Goal: Task Accomplishment & Management: Complete application form

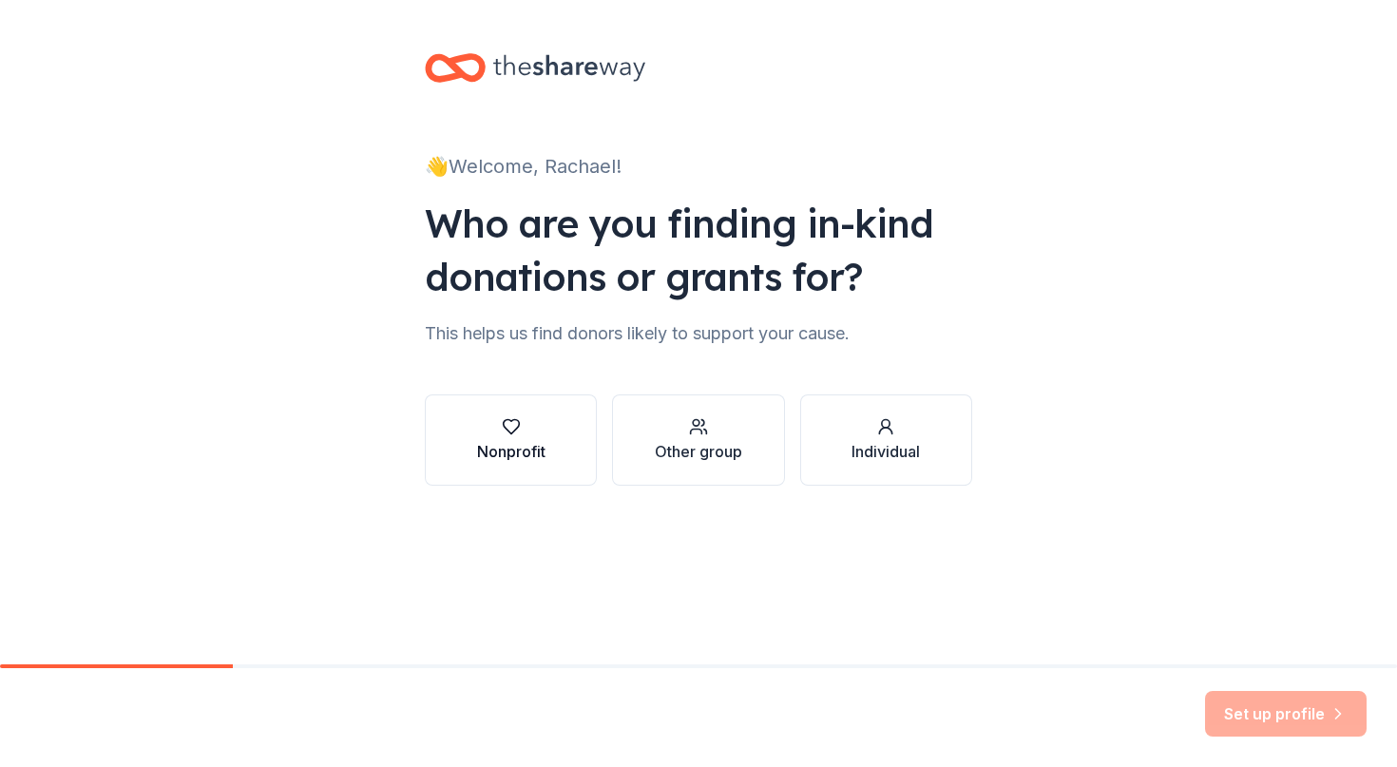
click at [470, 456] on button "Nonprofit" at bounding box center [511, 439] width 172 height 91
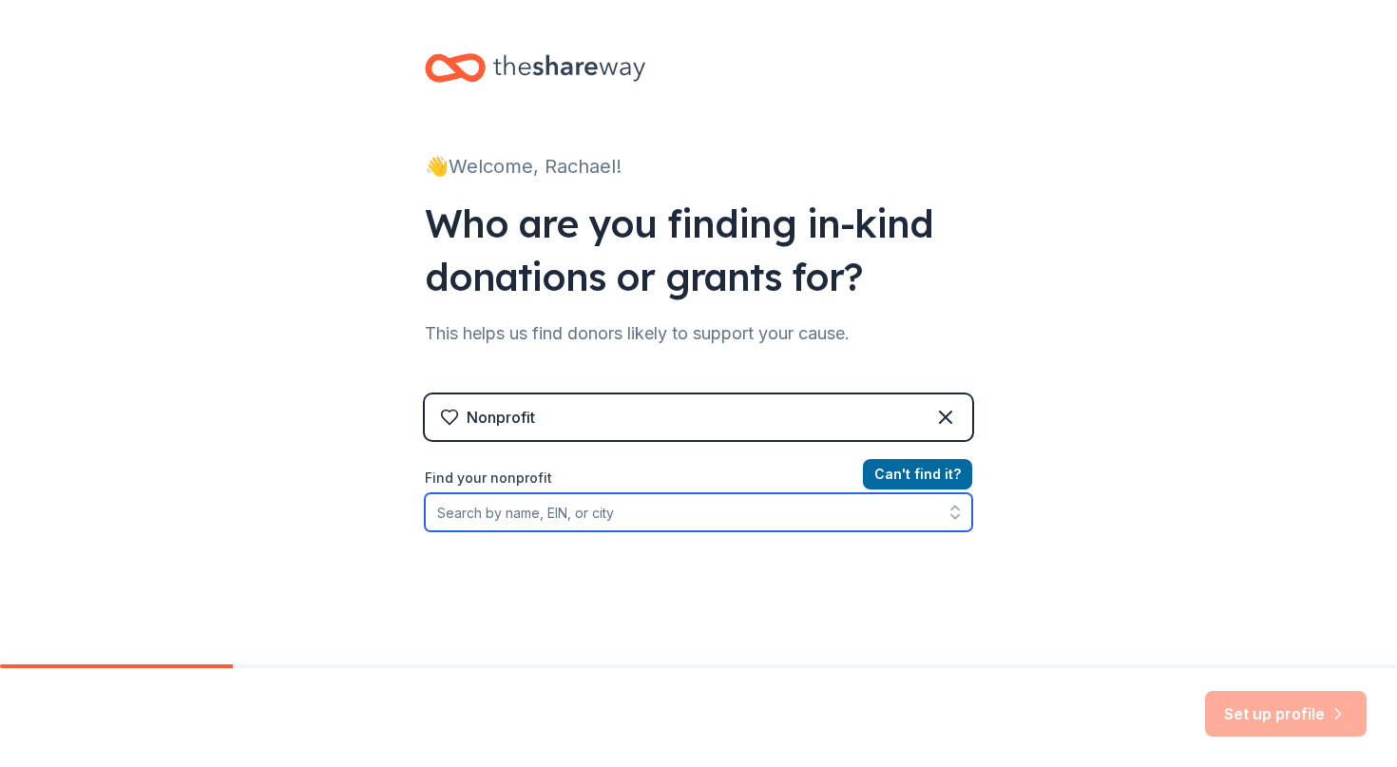
click at [637, 521] on input "Find your nonprofit" at bounding box center [699, 512] width 548 height 38
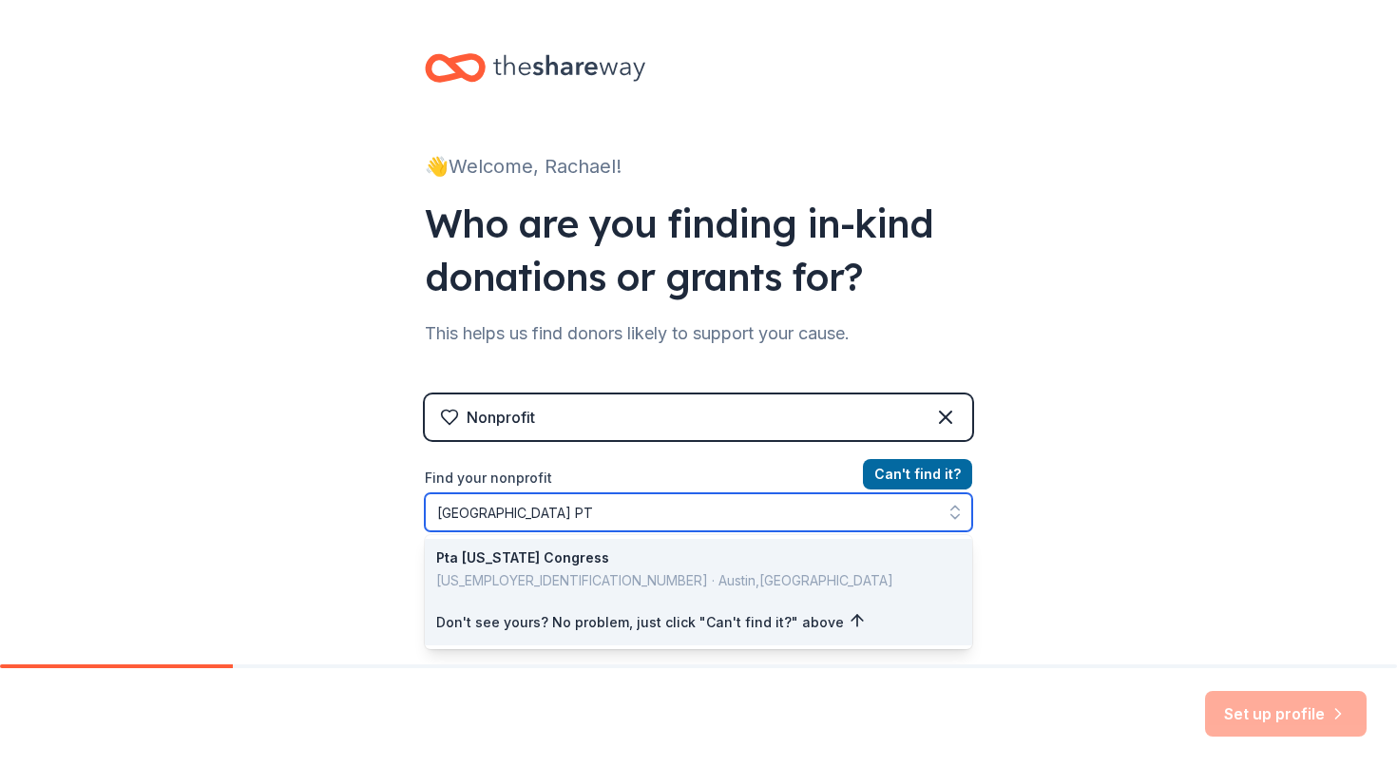
type input "[GEOGRAPHIC_DATA] PTA"
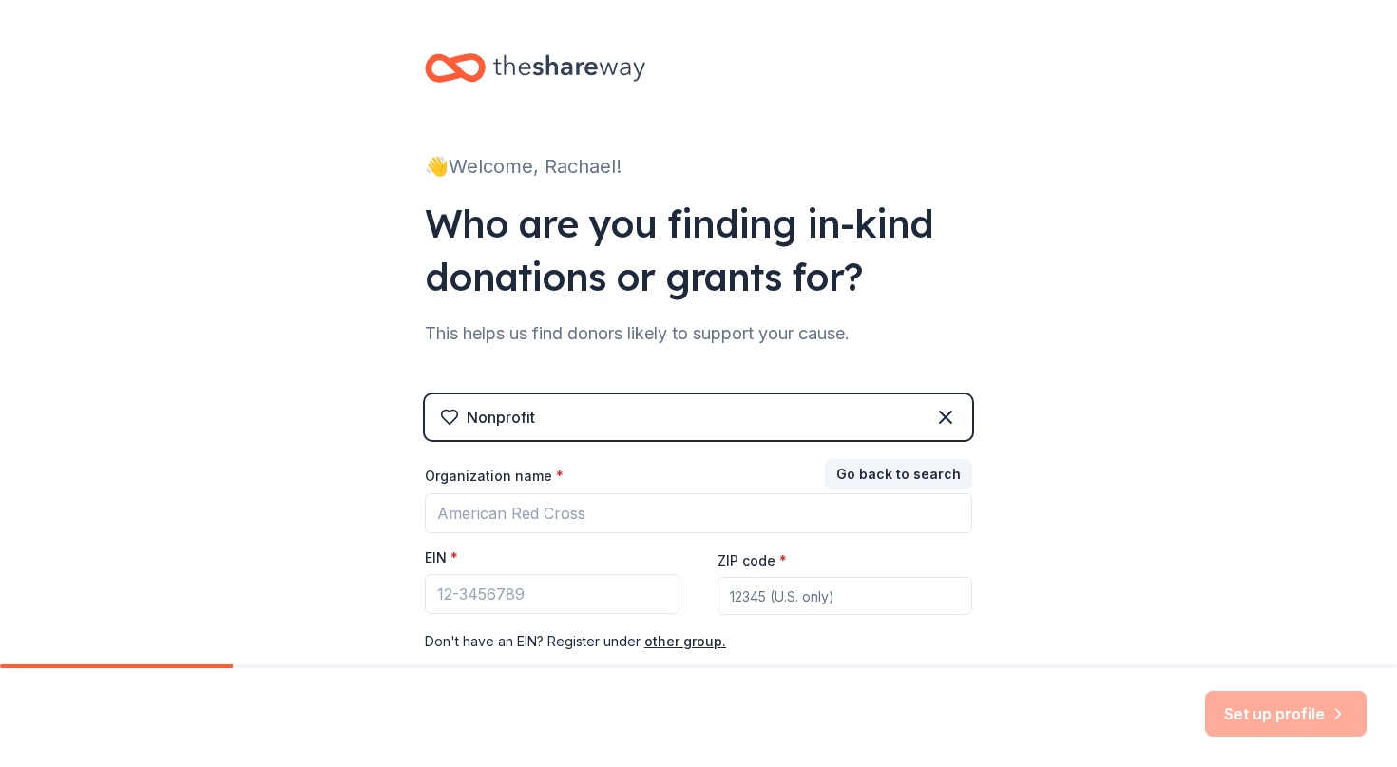
click at [830, 608] on input "ZIP code *" at bounding box center [845, 596] width 255 height 38
type input "78732"
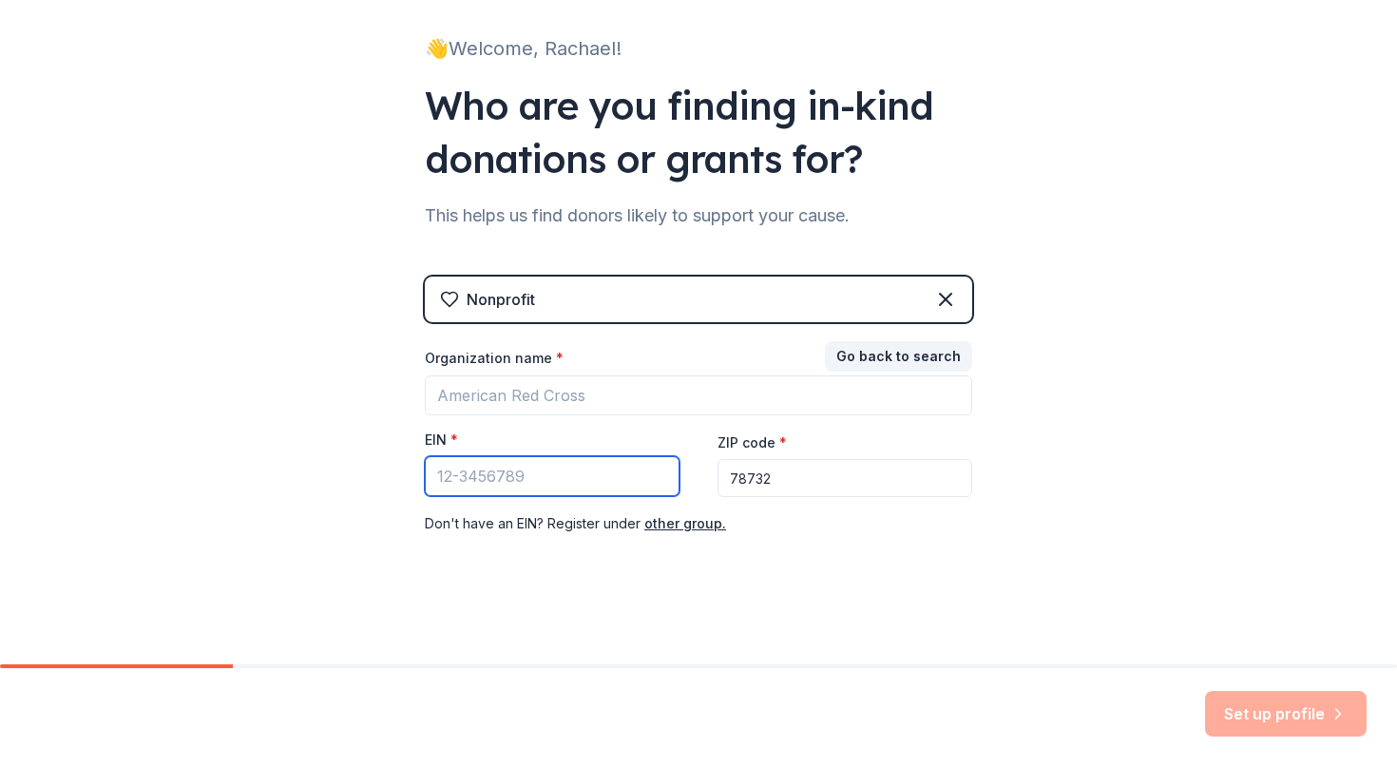
click at [629, 486] on input "EIN *" at bounding box center [552, 476] width 255 height 40
type input "[US_EMPLOYER_IDENTIFICATION_NUMBER]"
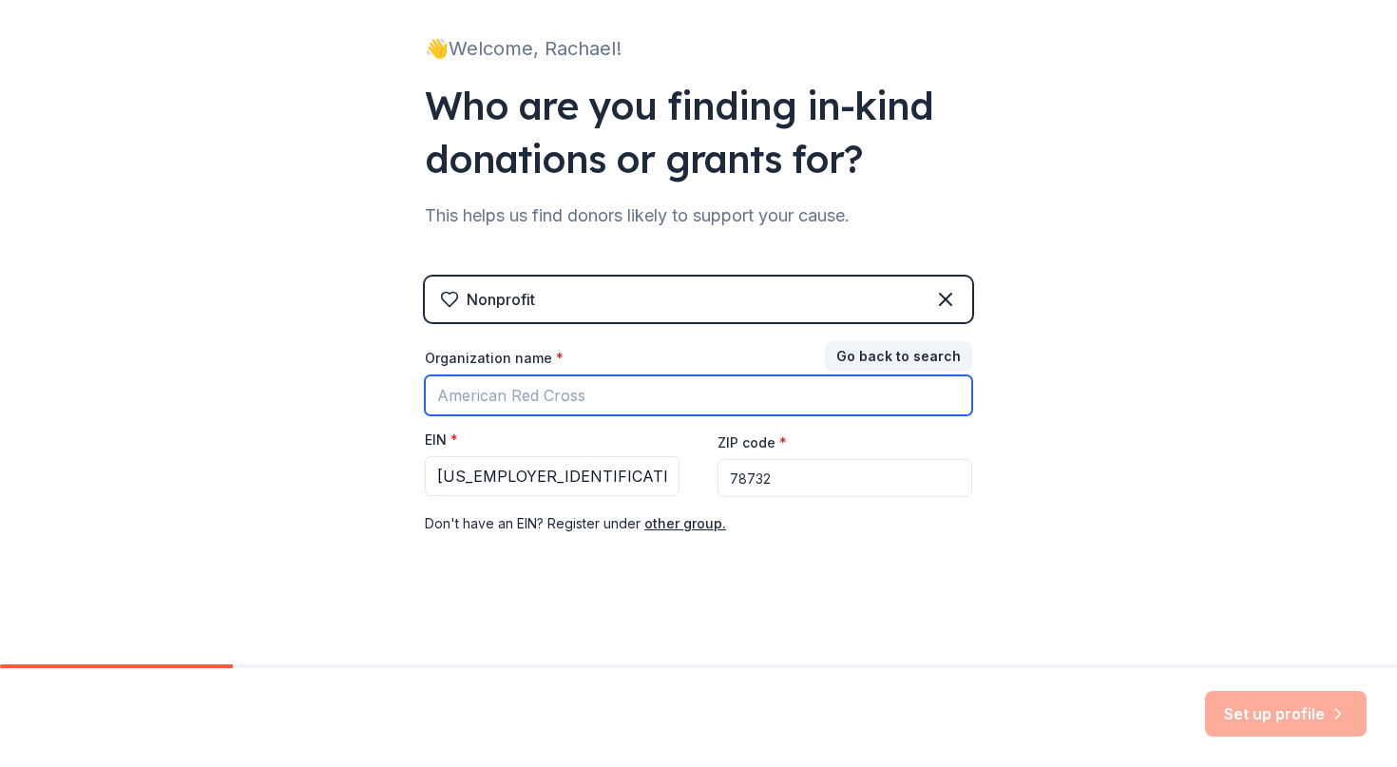
click at [685, 384] on input "Organization name *" at bounding box center [699, 395] width 548 height 40
type input "[GEOGRAPHIC_DATA] PTA"
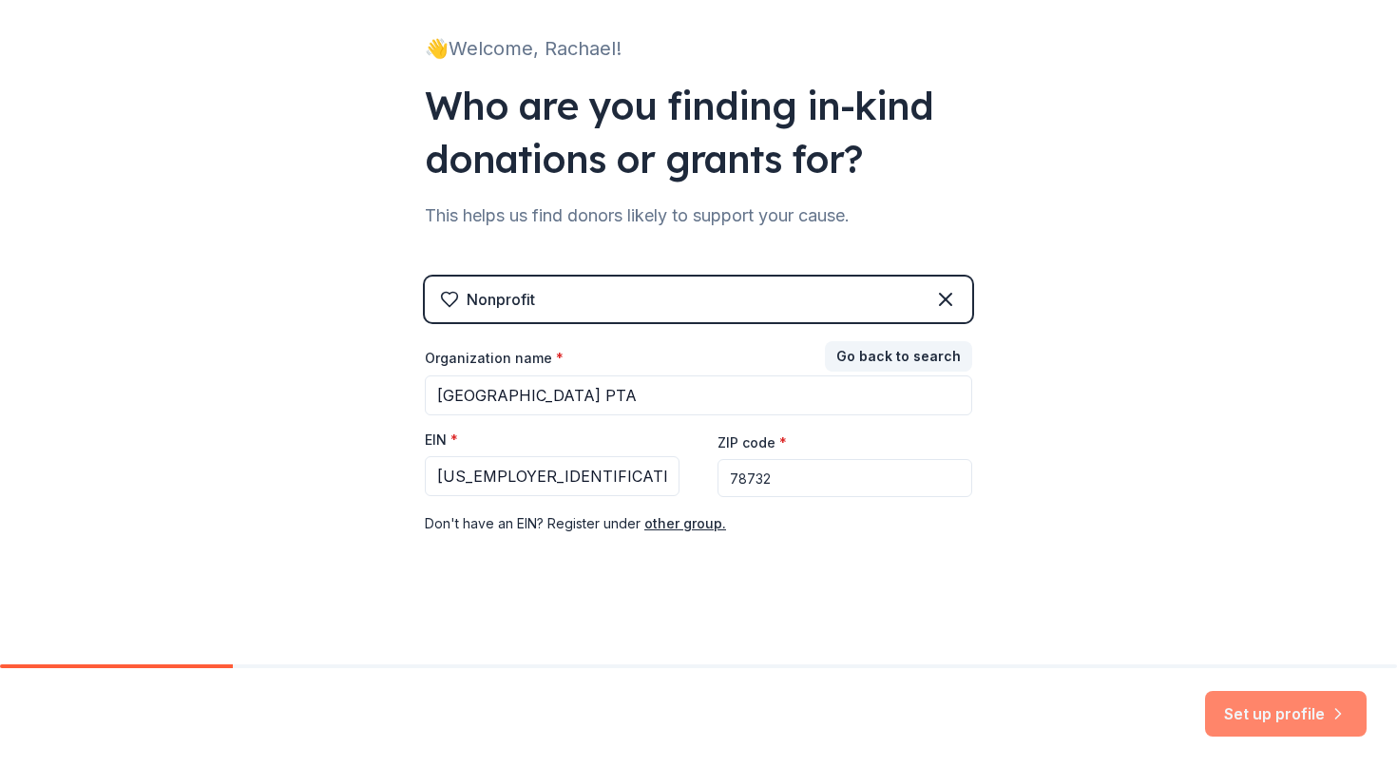
click at [1239, 709] on button "Set up profile" at bounding box center [1286, 714] width 162 height 46
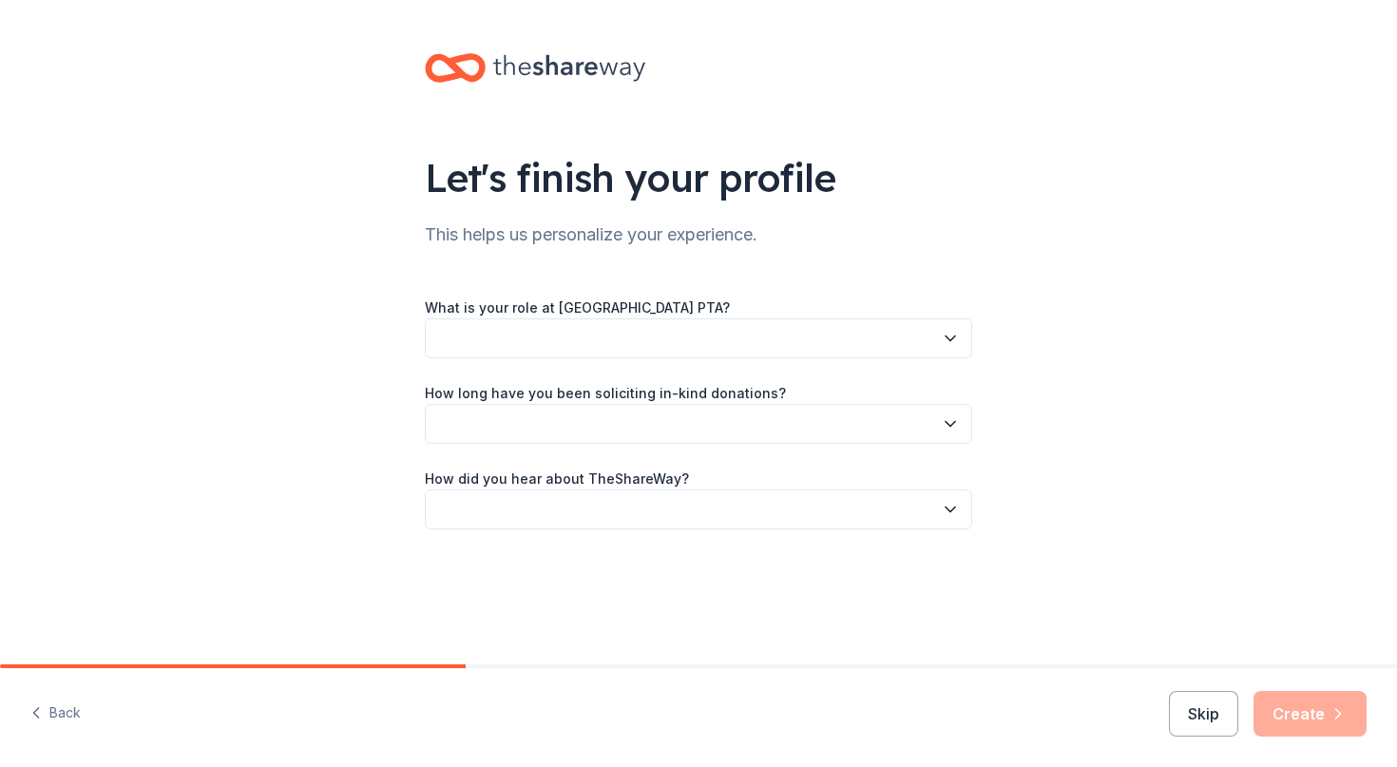
click at [784, 356] on button "button" at bounding box center [699, 338] width 548 height 40
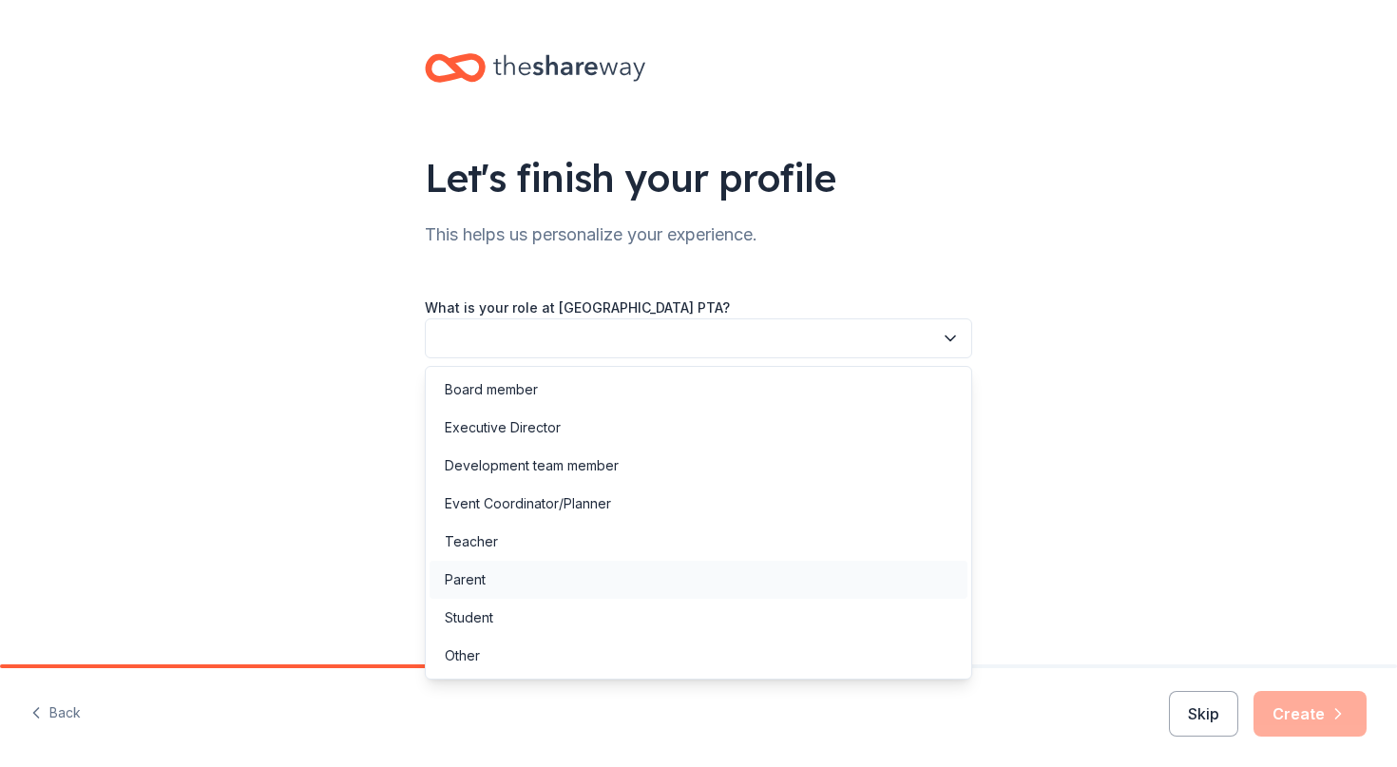
click at [490, 581] on div "Parent" at bounding box center [699, 580] width 538 height 38
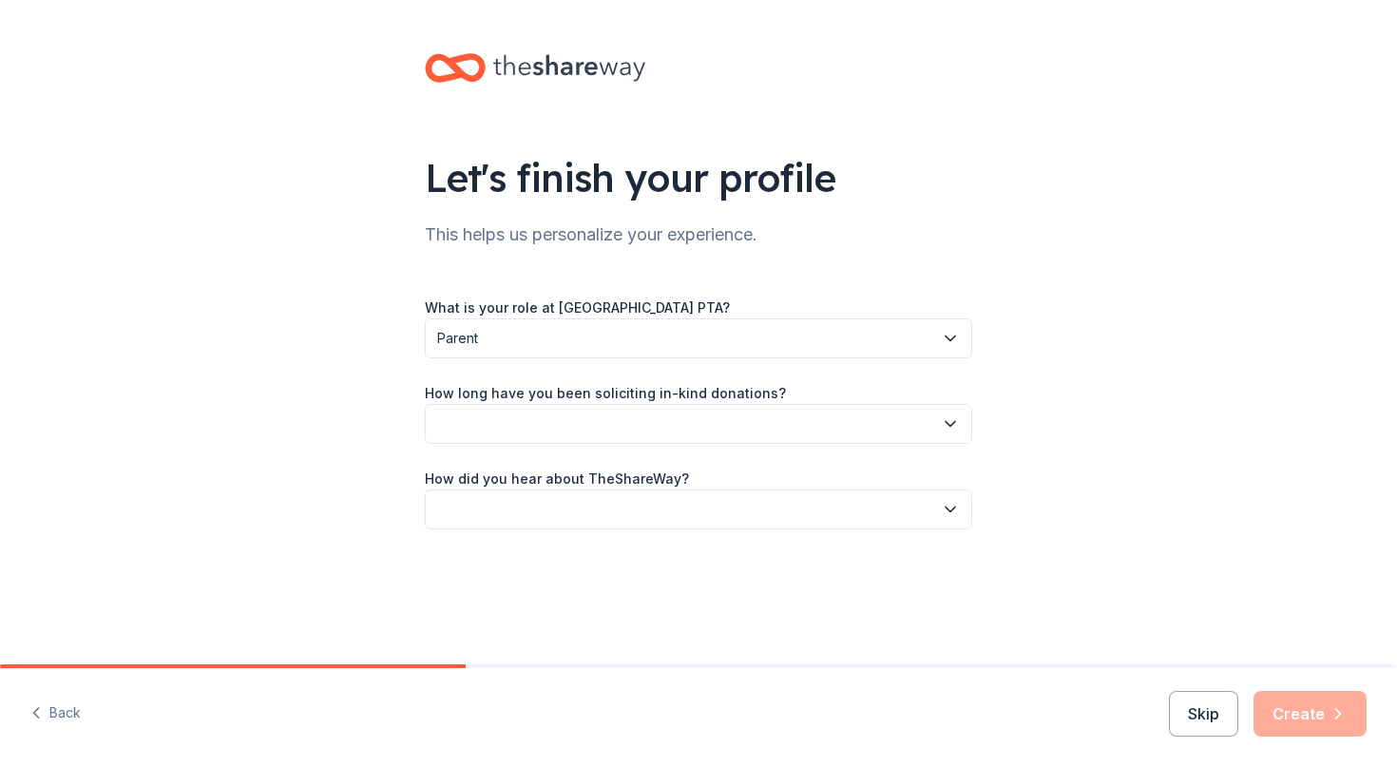
click at [551, 415] on button "button" at bounding box center [699, 424] width 548 height 40
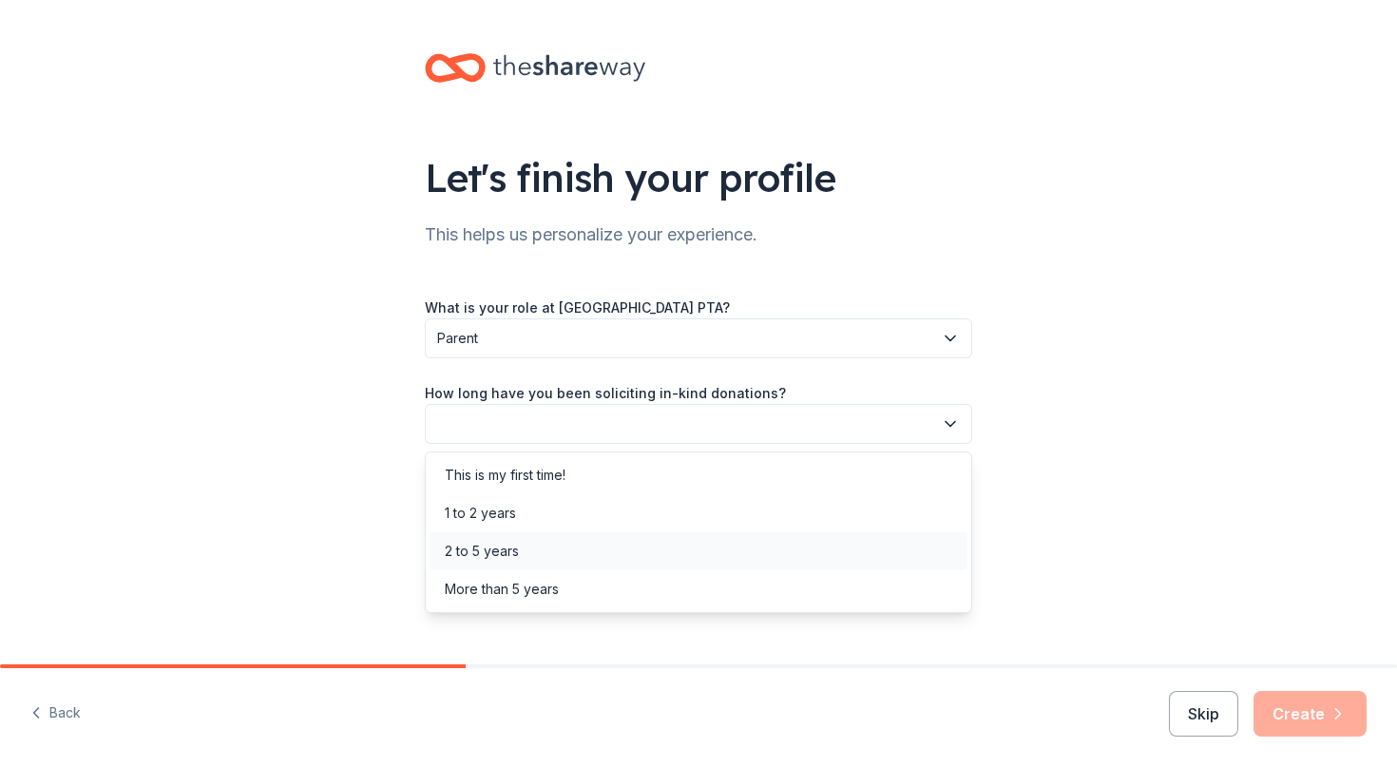
click at [484, 552] on div "2 to 5 years" at bounding box center [482, 551] width 74 height 23
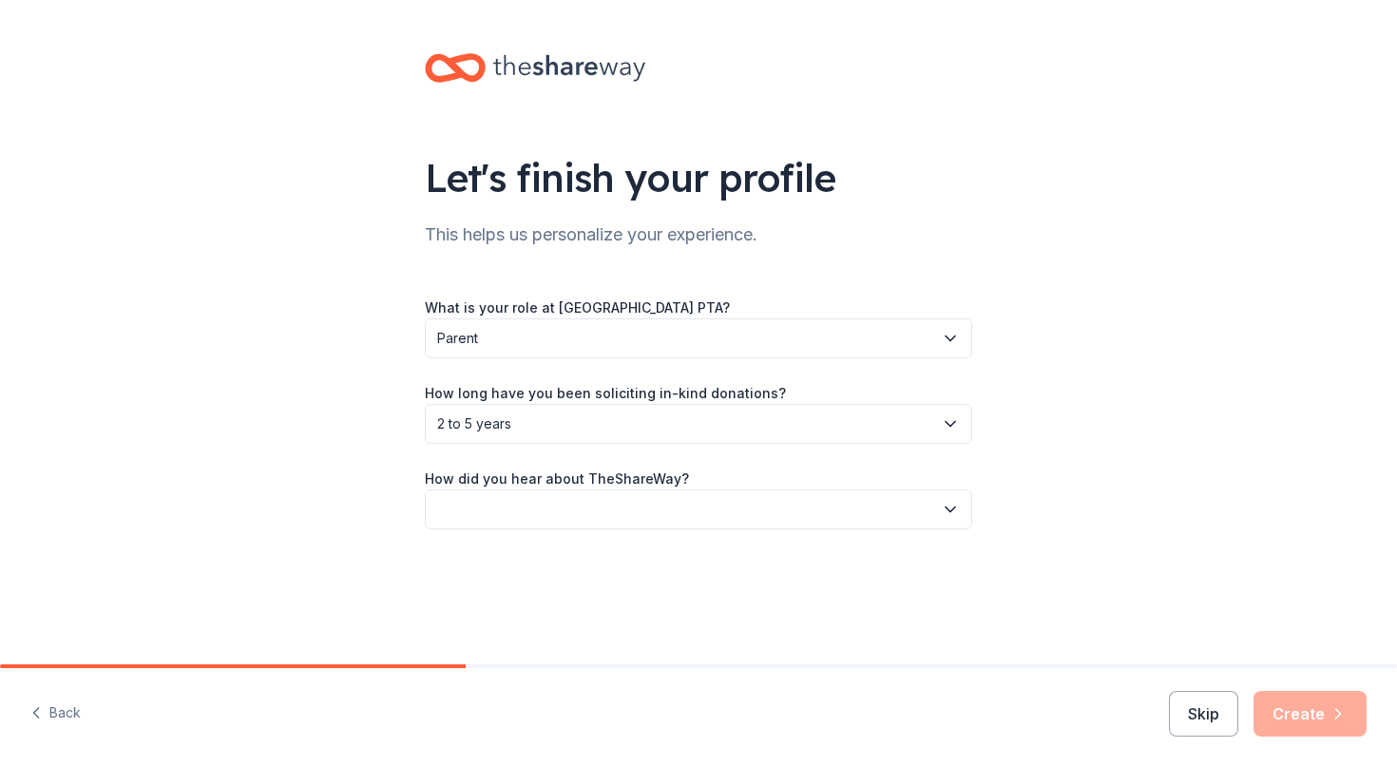
click at [475, 503] on button "button" at bounding box center [699, 510] width 548 height 40
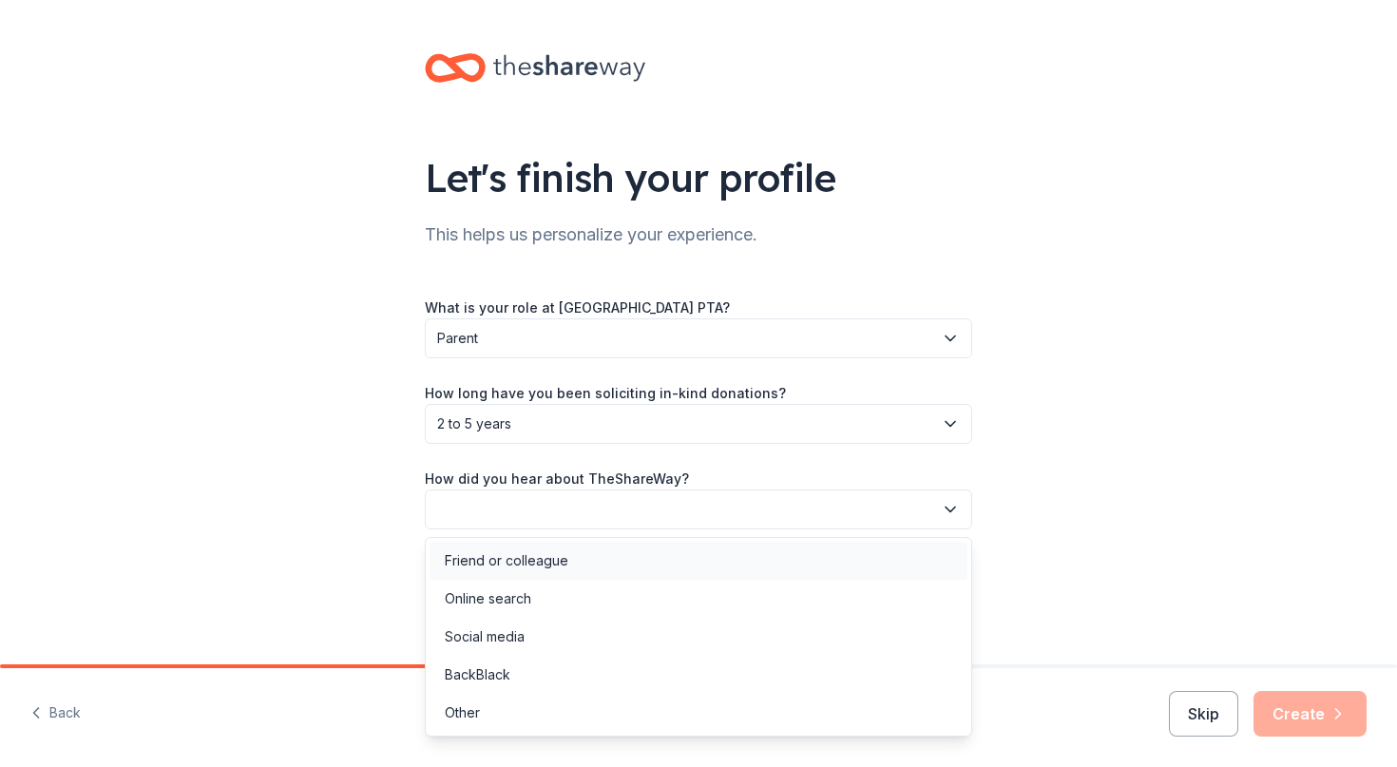
click at [480, 568] on div "Friend or colleague" at bounding box center [507, 560] width 124 height 23
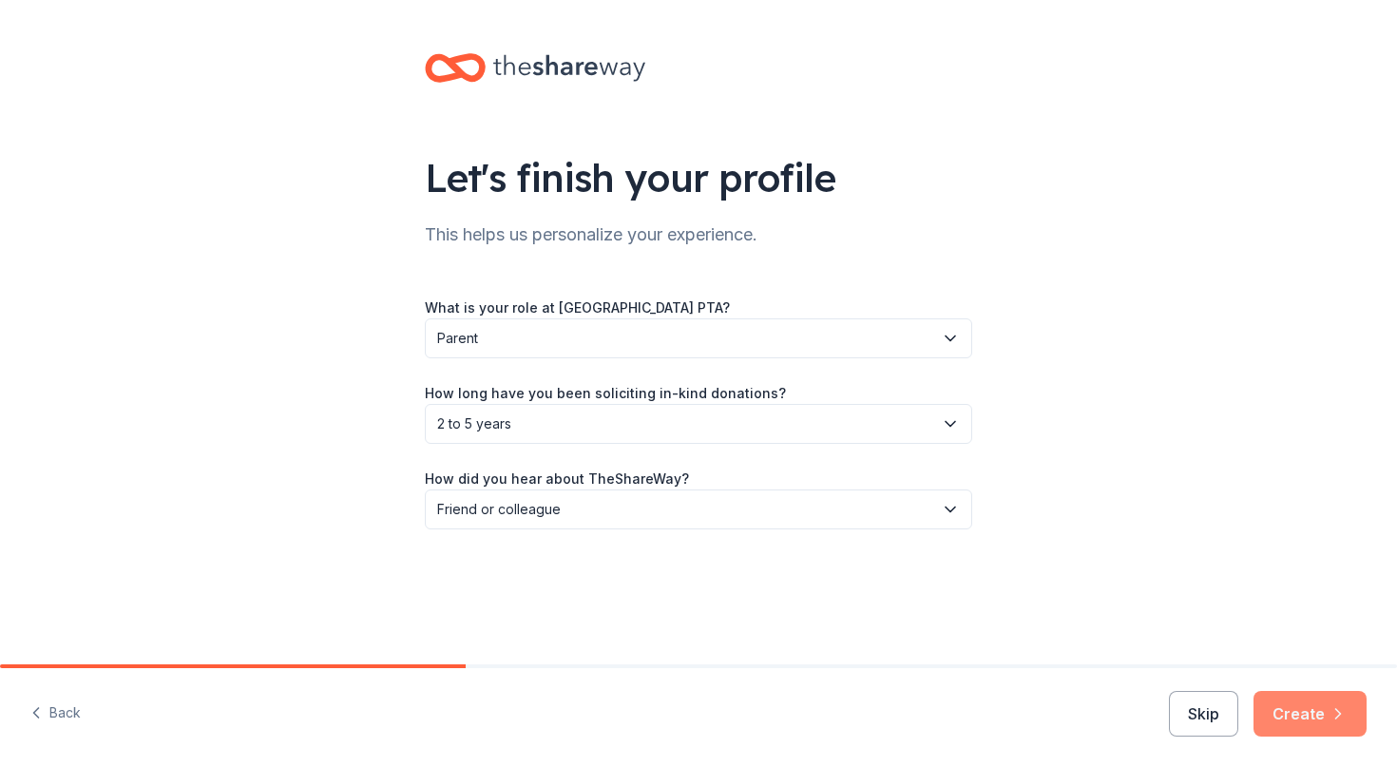
click at [1293, 719] on button "Create" at bounding box center [1310, 714] width 113 height 46
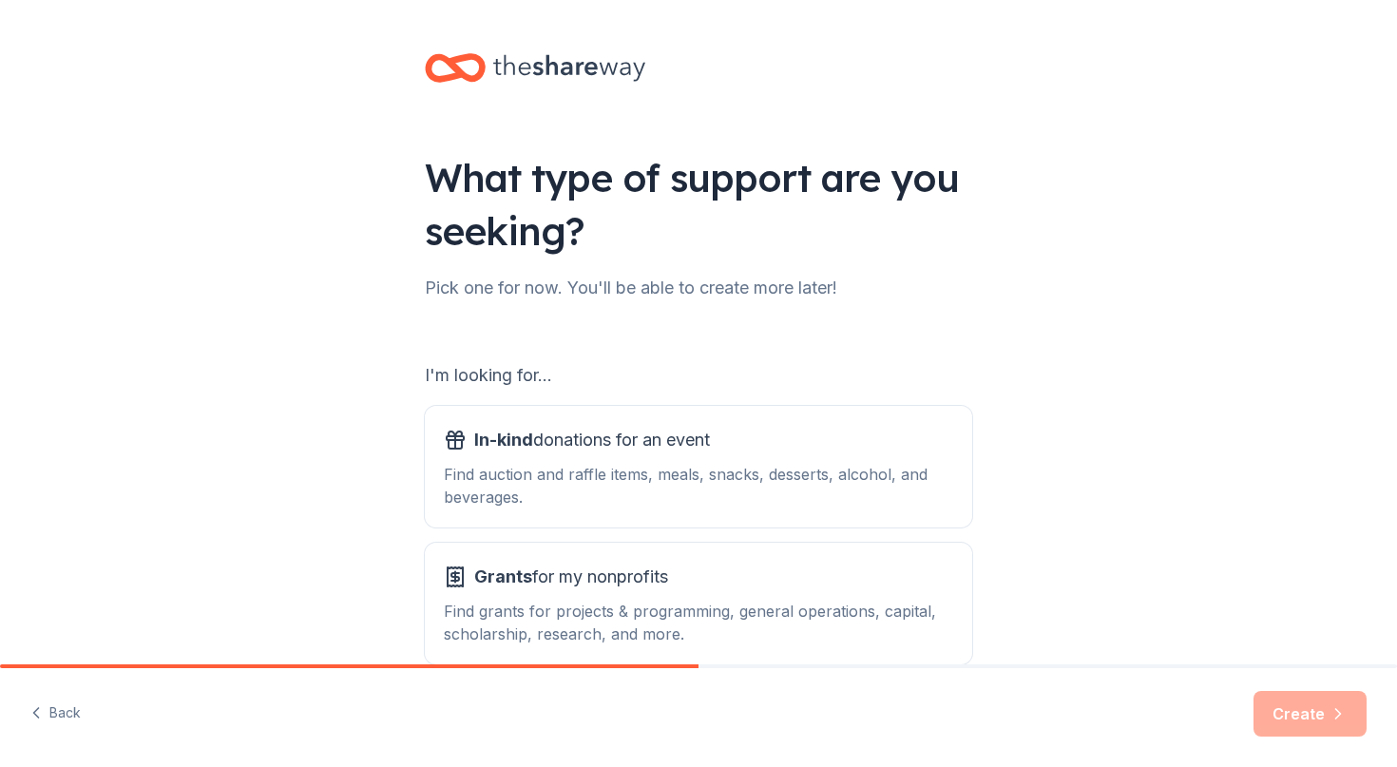
scroll to position [103, 0]
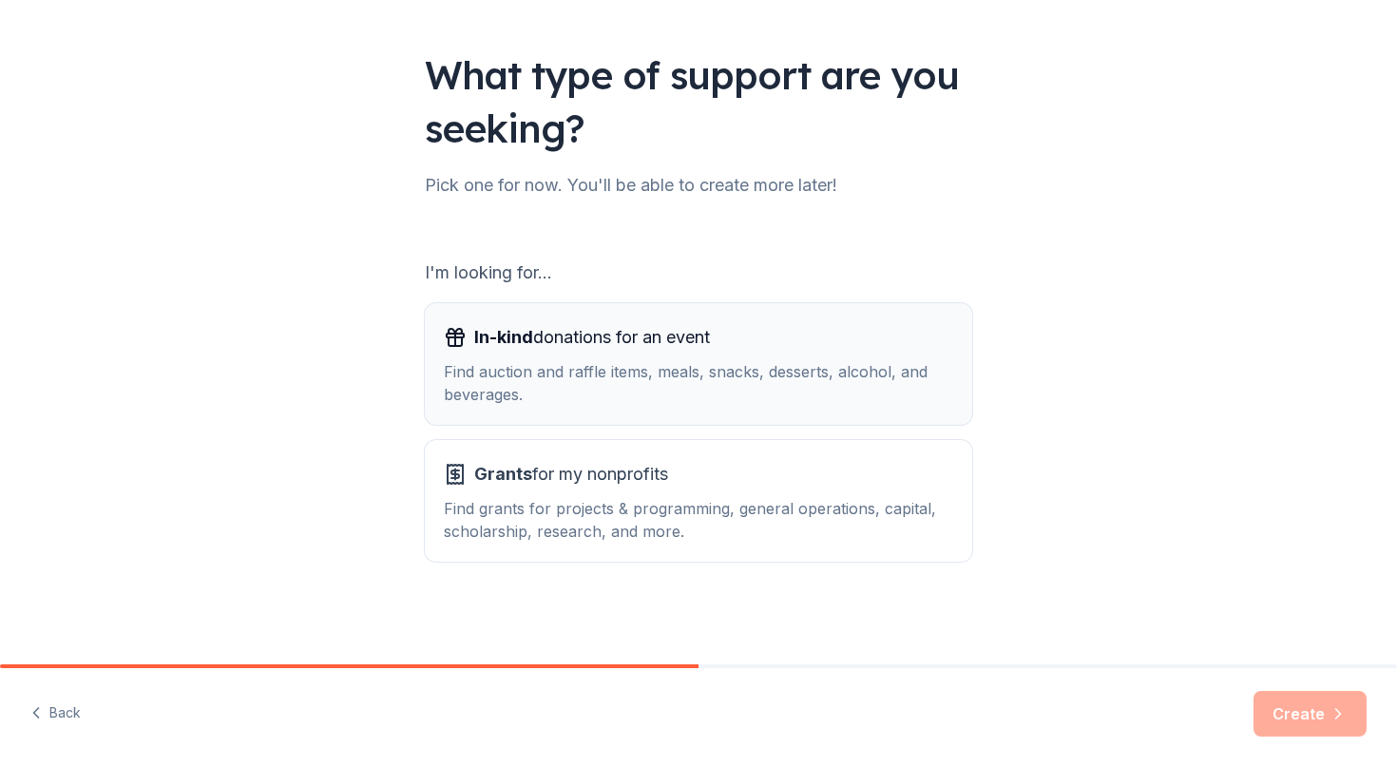
click at [623, 397] on div "Find auction and raffle items, meals, snacks, desserts, alcohol, and beverages." at bounding box center [699, 383] width 510 height 46
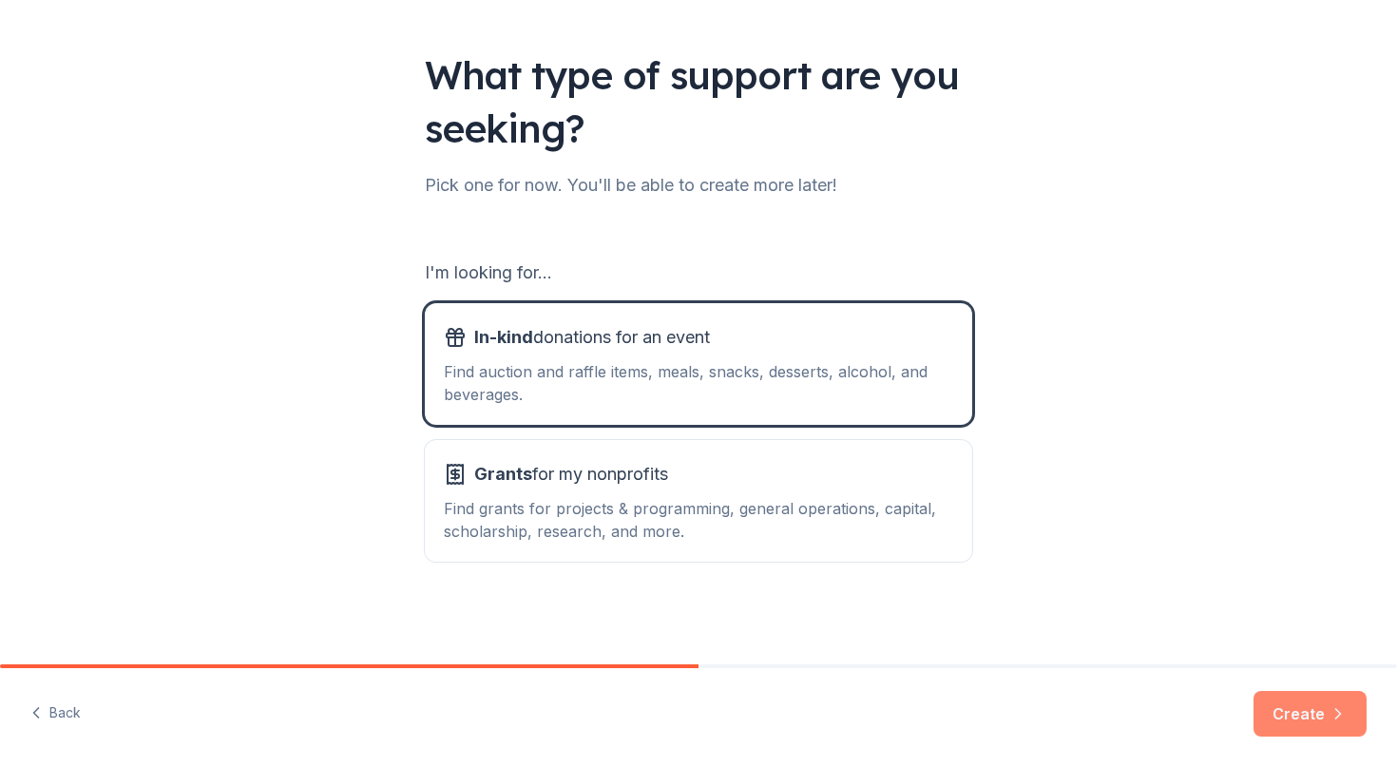
click at [1301, 721] on button "Create" at bounding box center [1310, 714] width 113 height 46
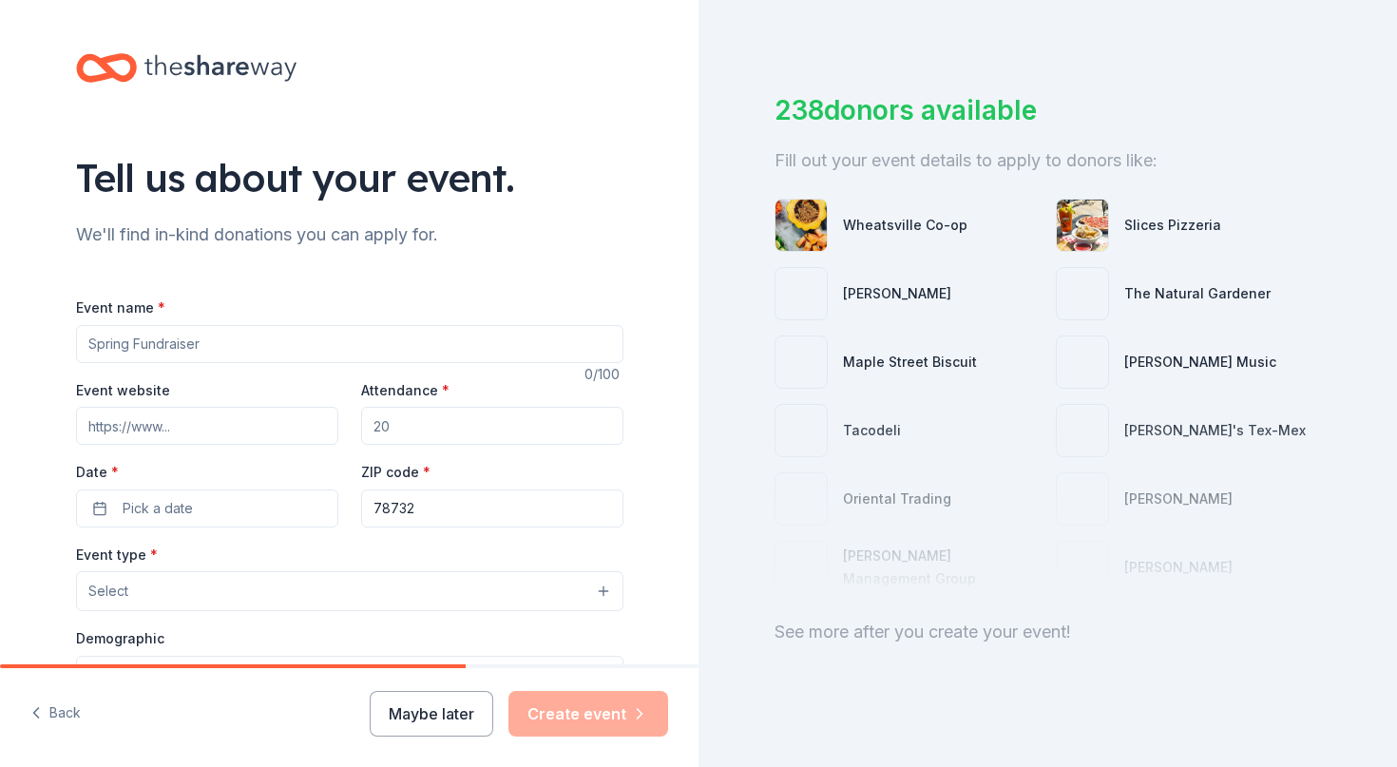
scroll to position [78, 0]
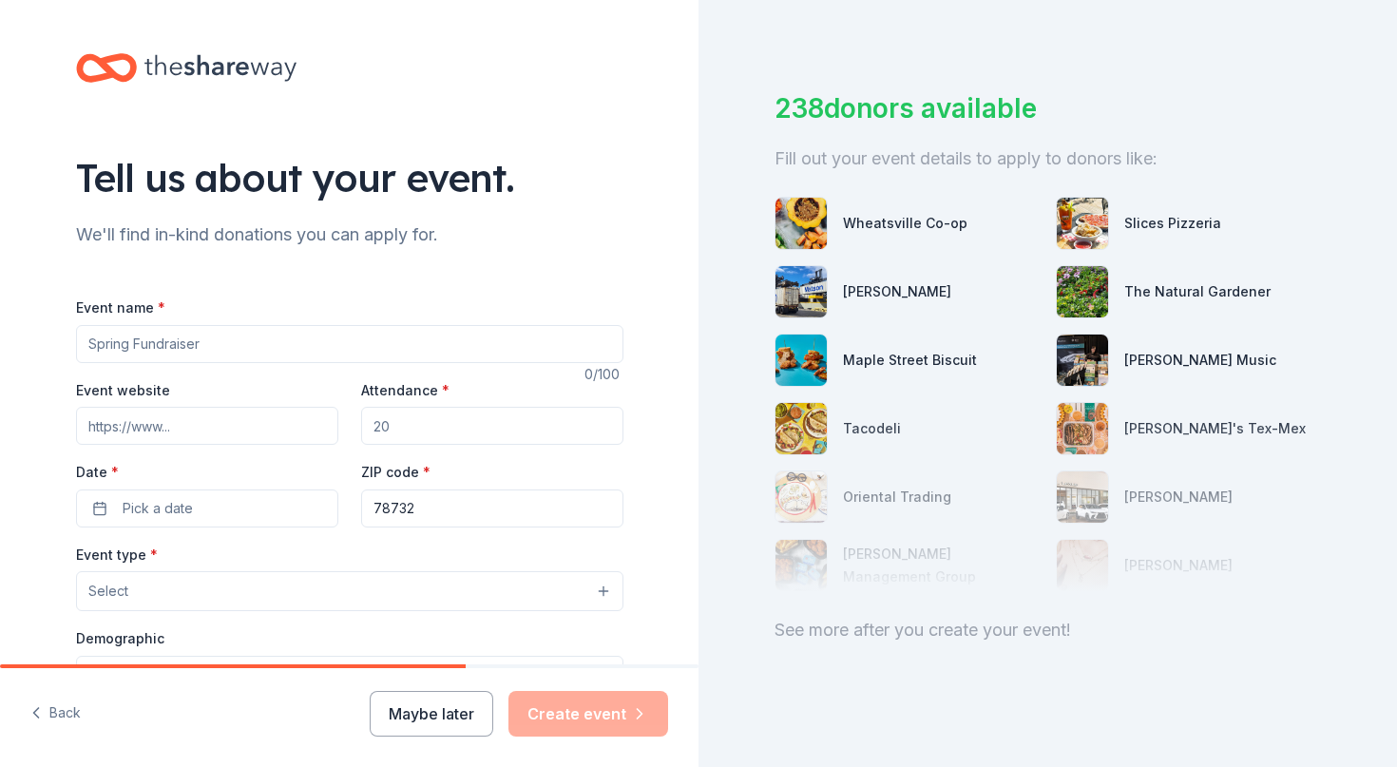
click at [145, 347] on input "Event name *" at bounding box center [350, 344] width 548 height 38
type input "Fall Fundraiser (a dance)"
click at [191, 436] on input "Event website" at bounding box center [207, 426] width 262 height 38
paste input "[URL][DOMAIN_NAME]"
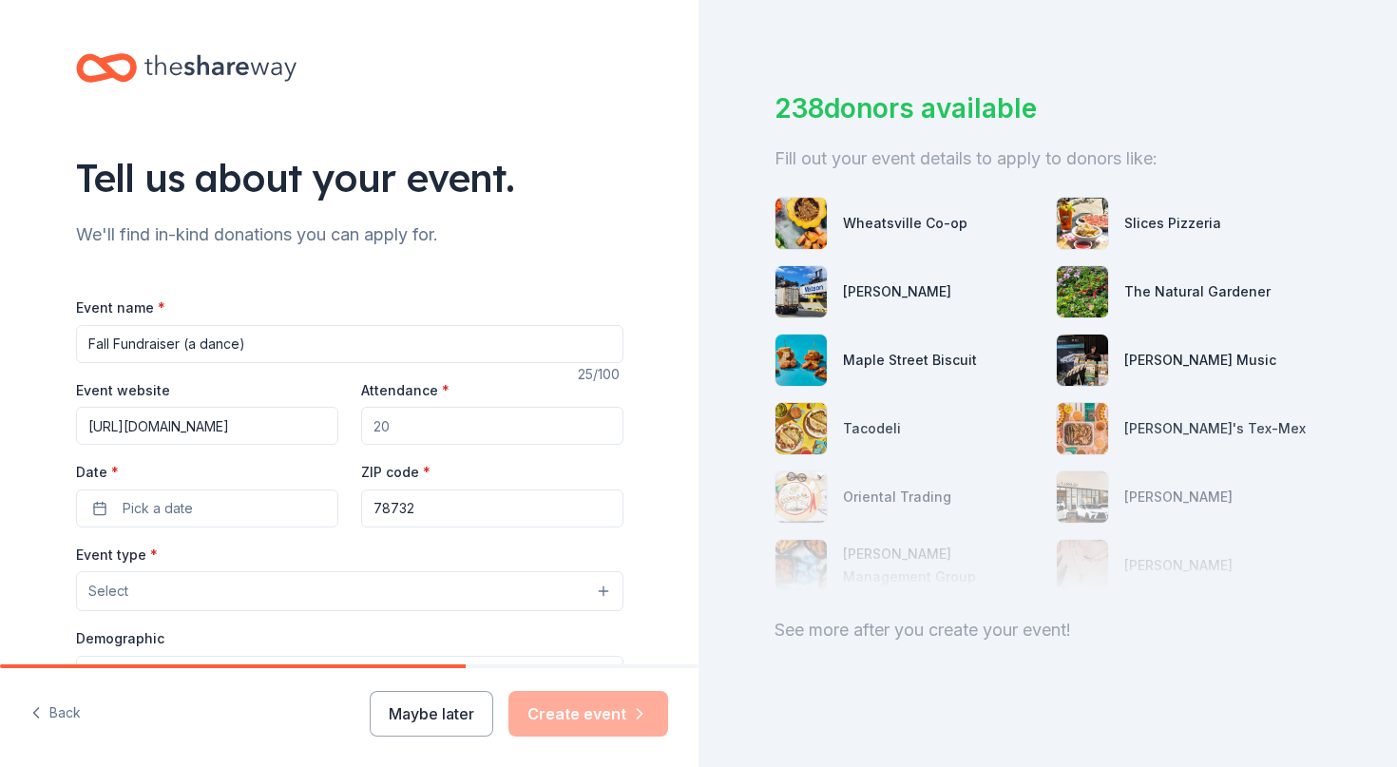
type input "[URL][DOMAIN_NAME]"
click at [461, 429] on input "Attendance *" at bounding box center [492, 426] width 262 height 38
drag, startPoint x: 471, startPoint y: 433, endPoint x: 249, endPoint y: 424, distance: 221.6
click at [361, 424] on input "Attendance *" at bounding box center [492, 426] width 262 height 38
type input "300"
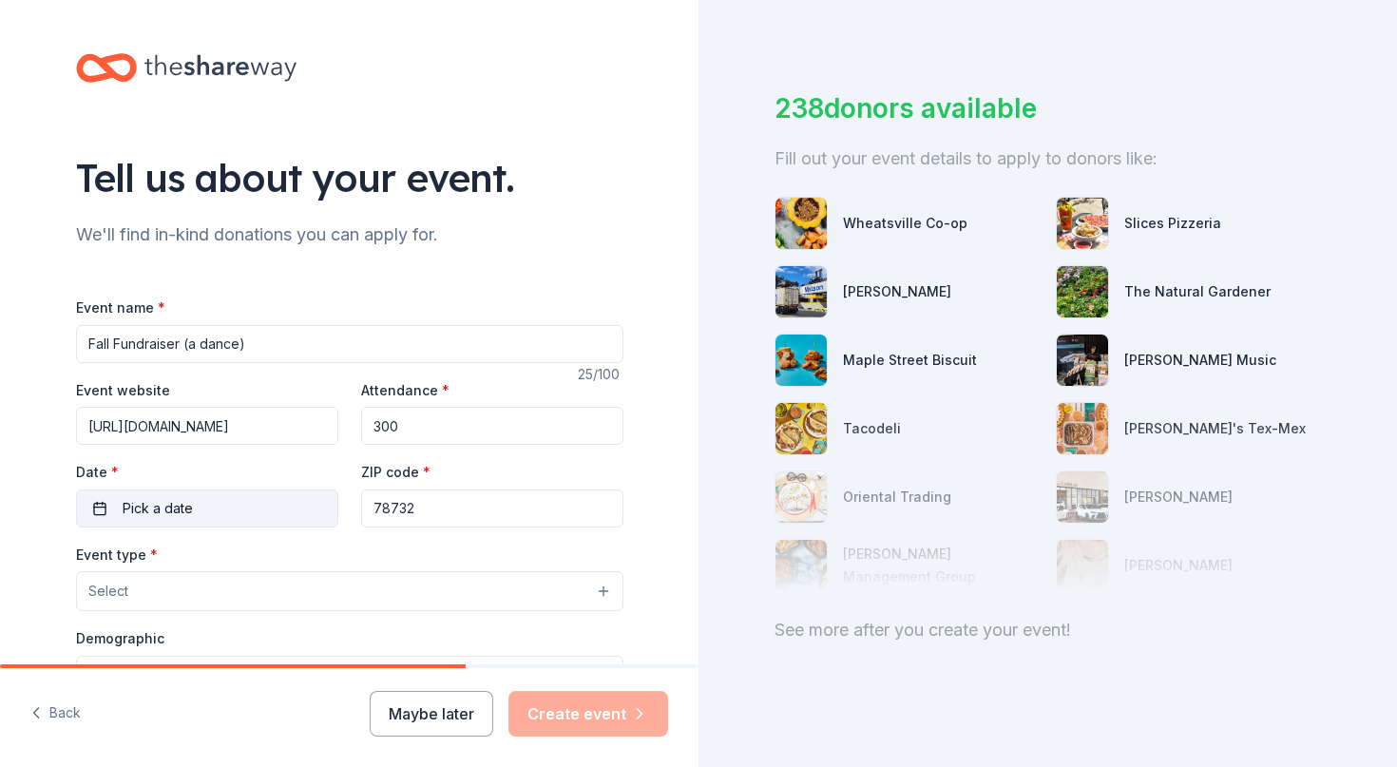
click at [172, 514] on span "Pick a date" at bounding box center [158, 508] width 70 height 23
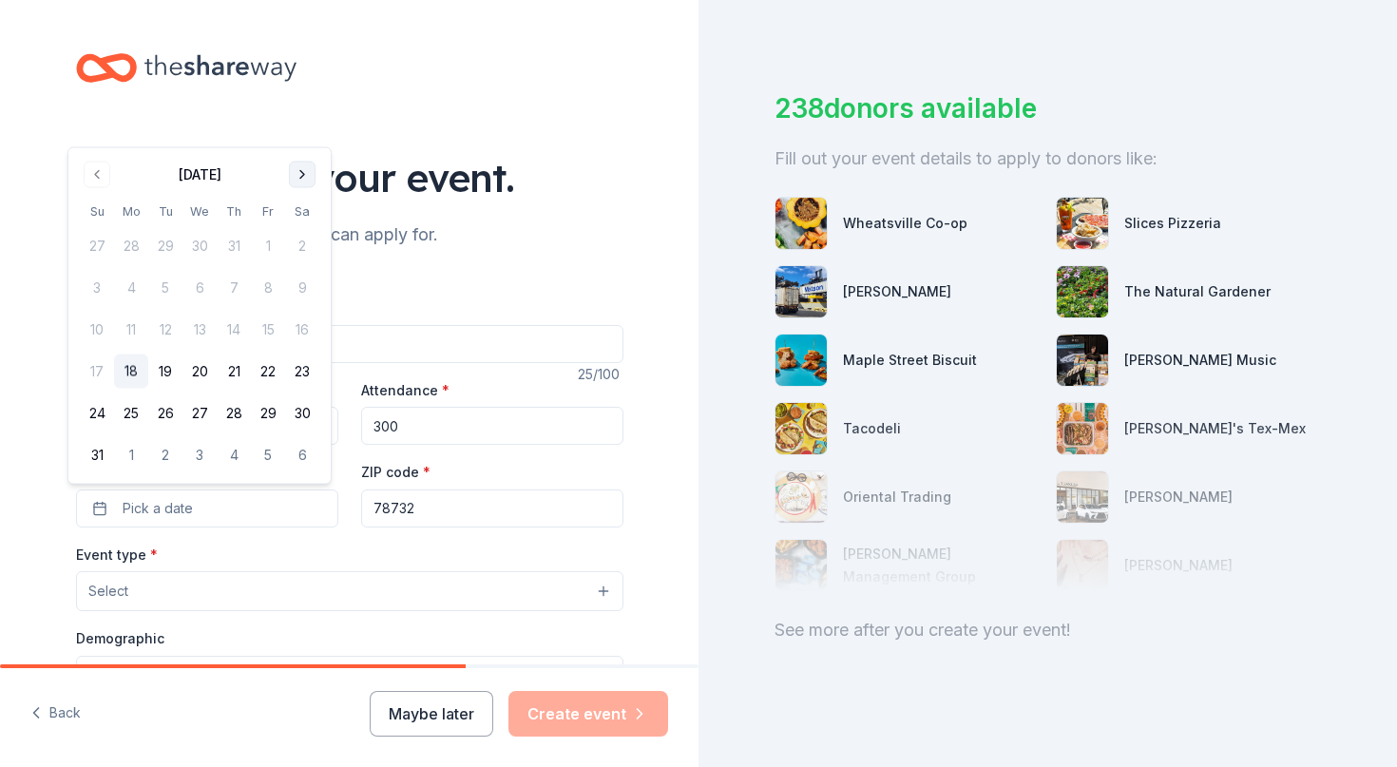
click at [303, 168] on button "Go to next month" at bounding box center [302, 175] width 27 height 27
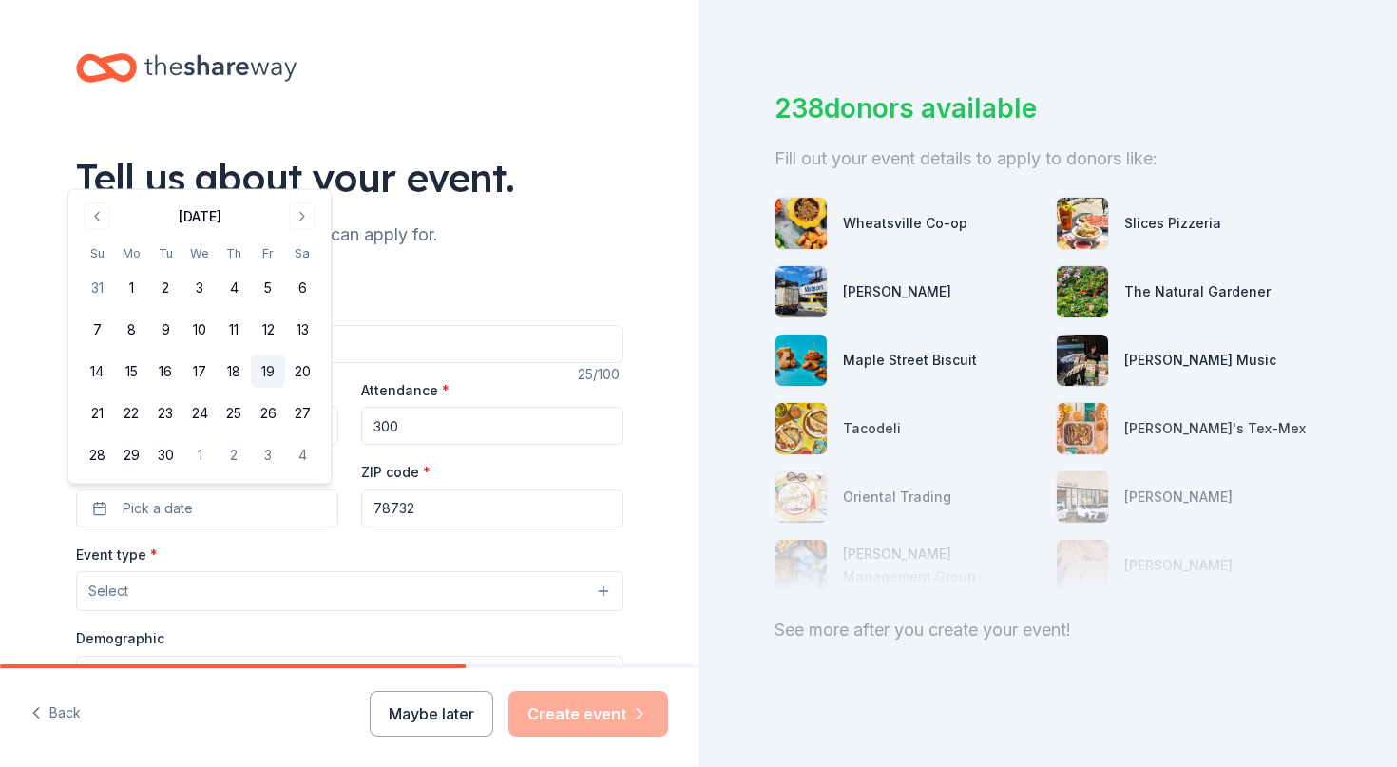
click at [270, 372] on button "19" at bounding box center [268, 372] width 34 height 34
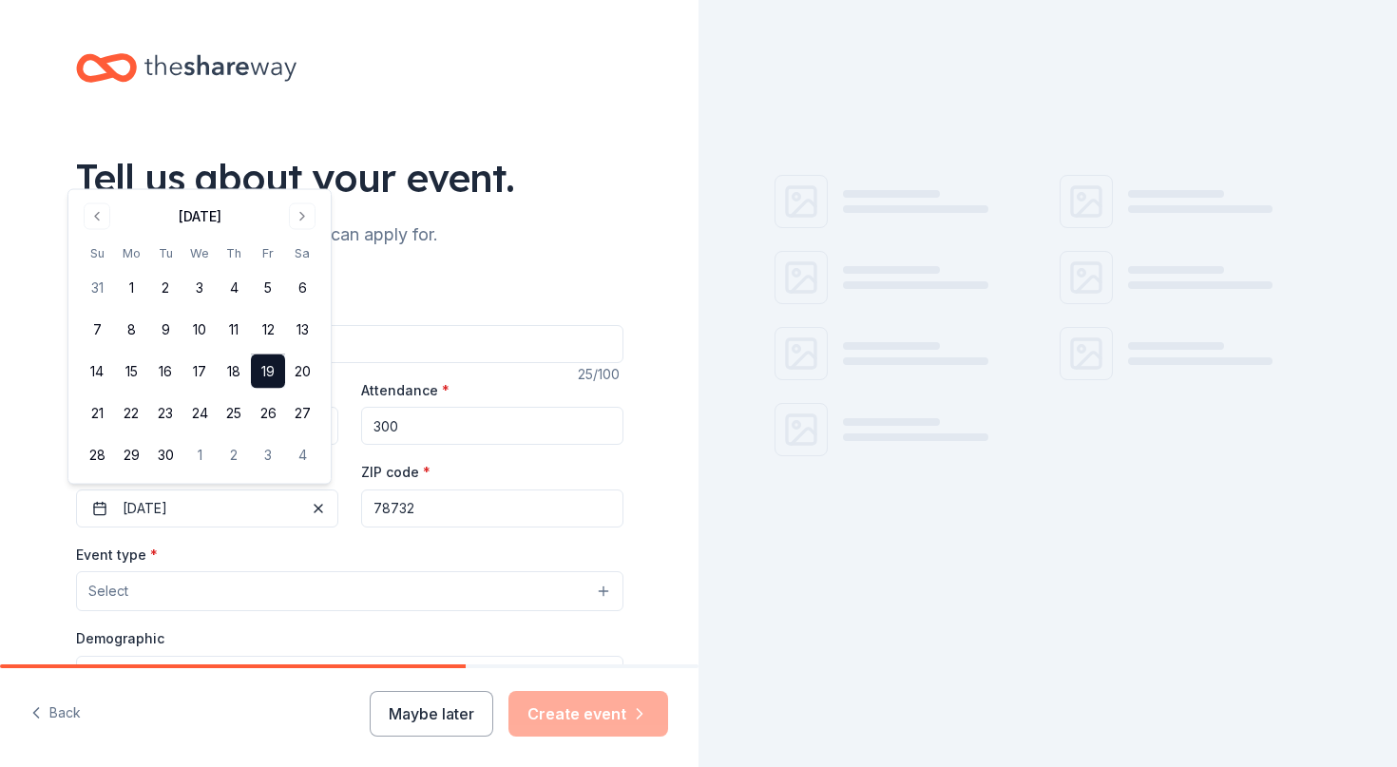
click at [441, 503] on input "78732" at bounding box center [492, 509] width 262 height 38
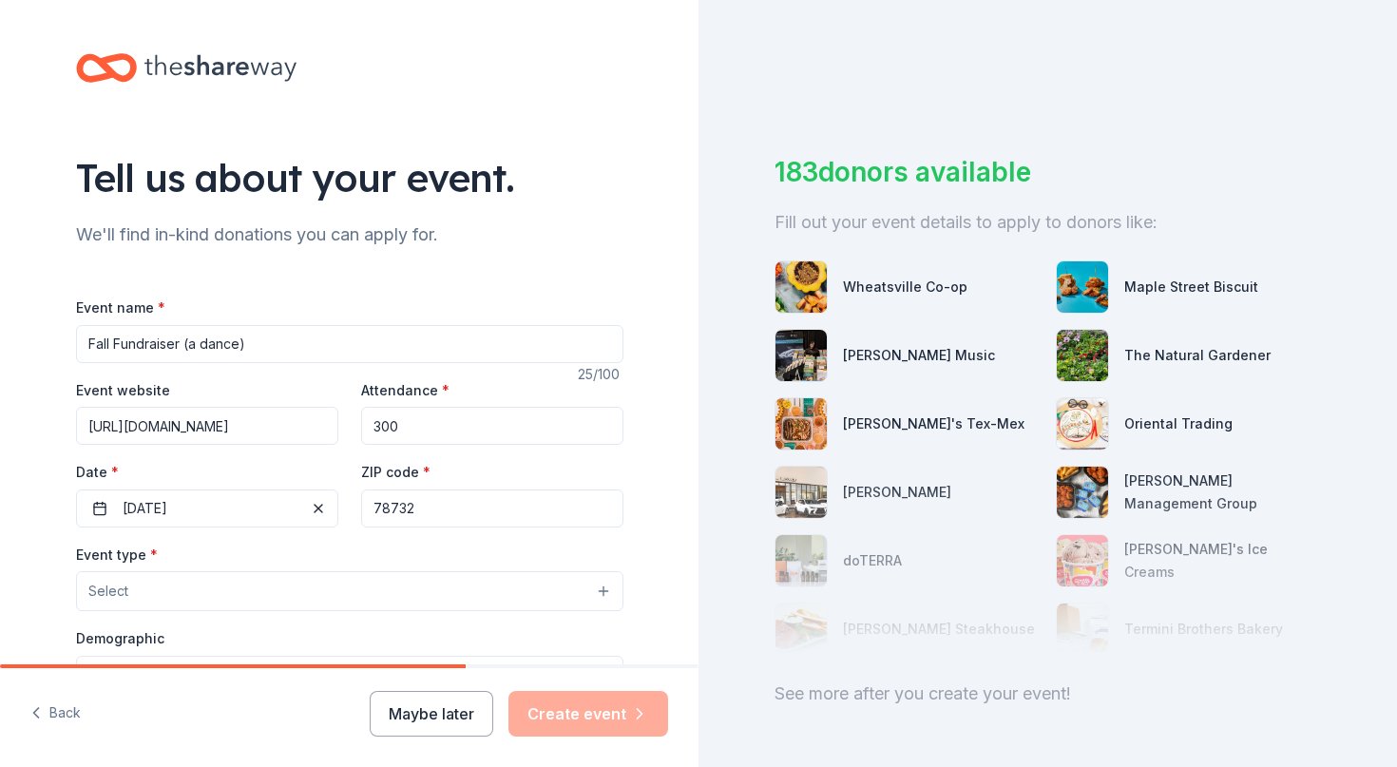
click at [251, 581] on button "Select" at bounding box center [350, 591] width 548 height 40
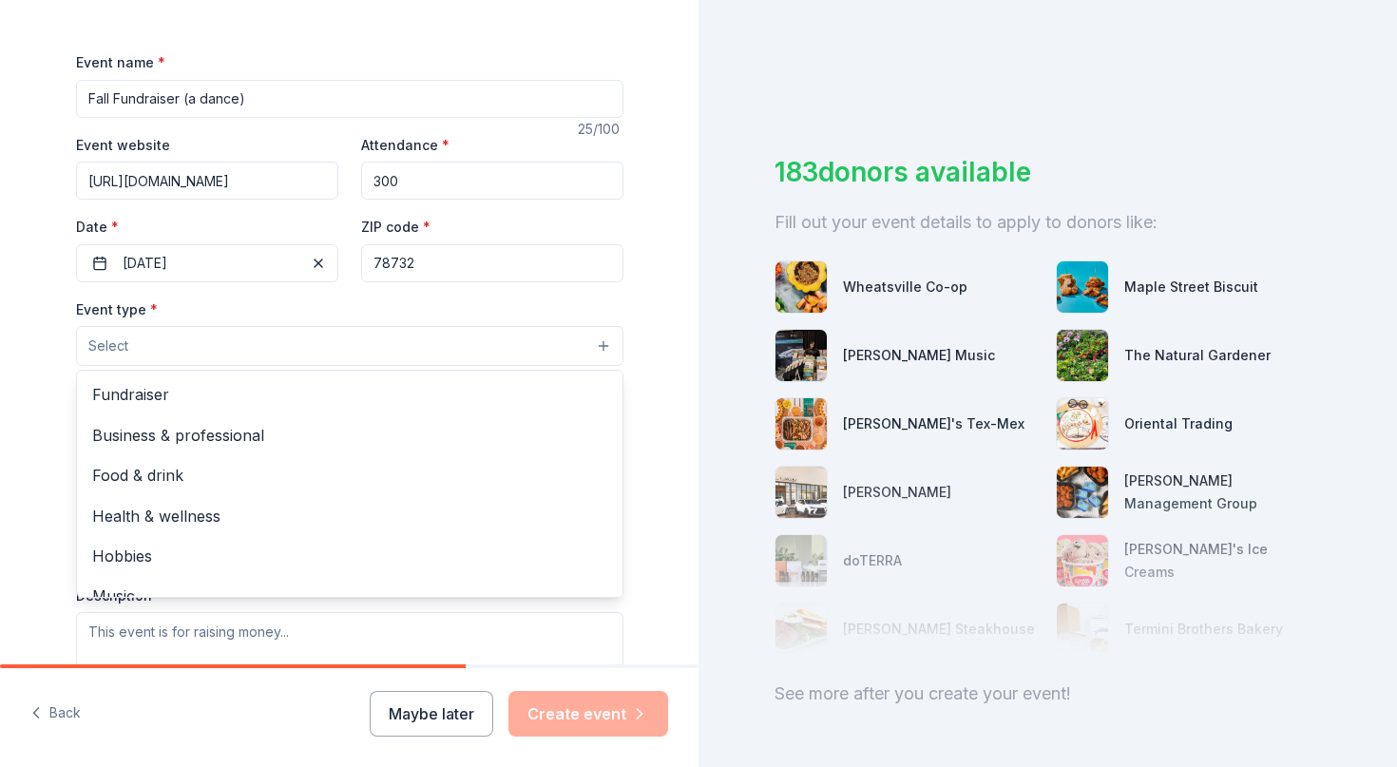
scroll to position [266, 0]
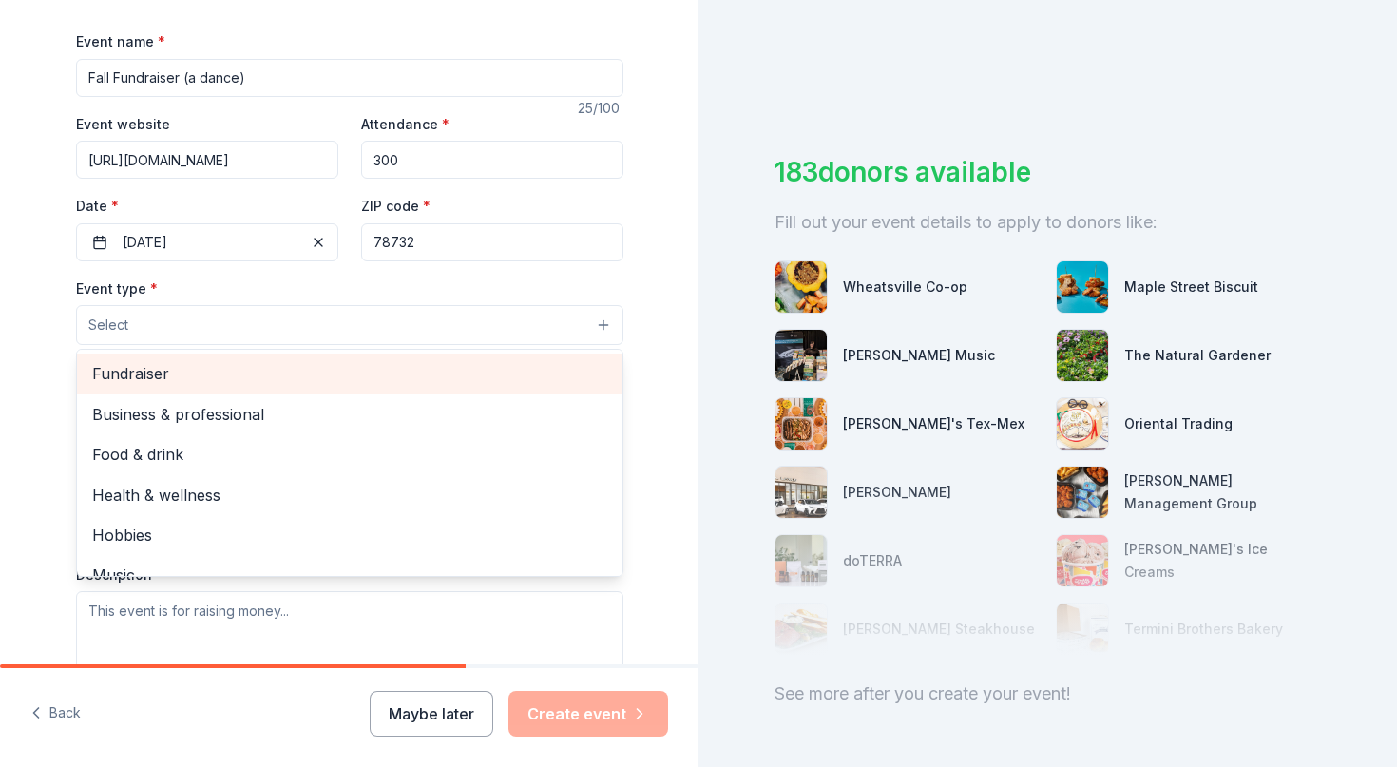
click at [190, 372] on span "Fundraiser" at bounding box center [349, 373] width 515 height 25
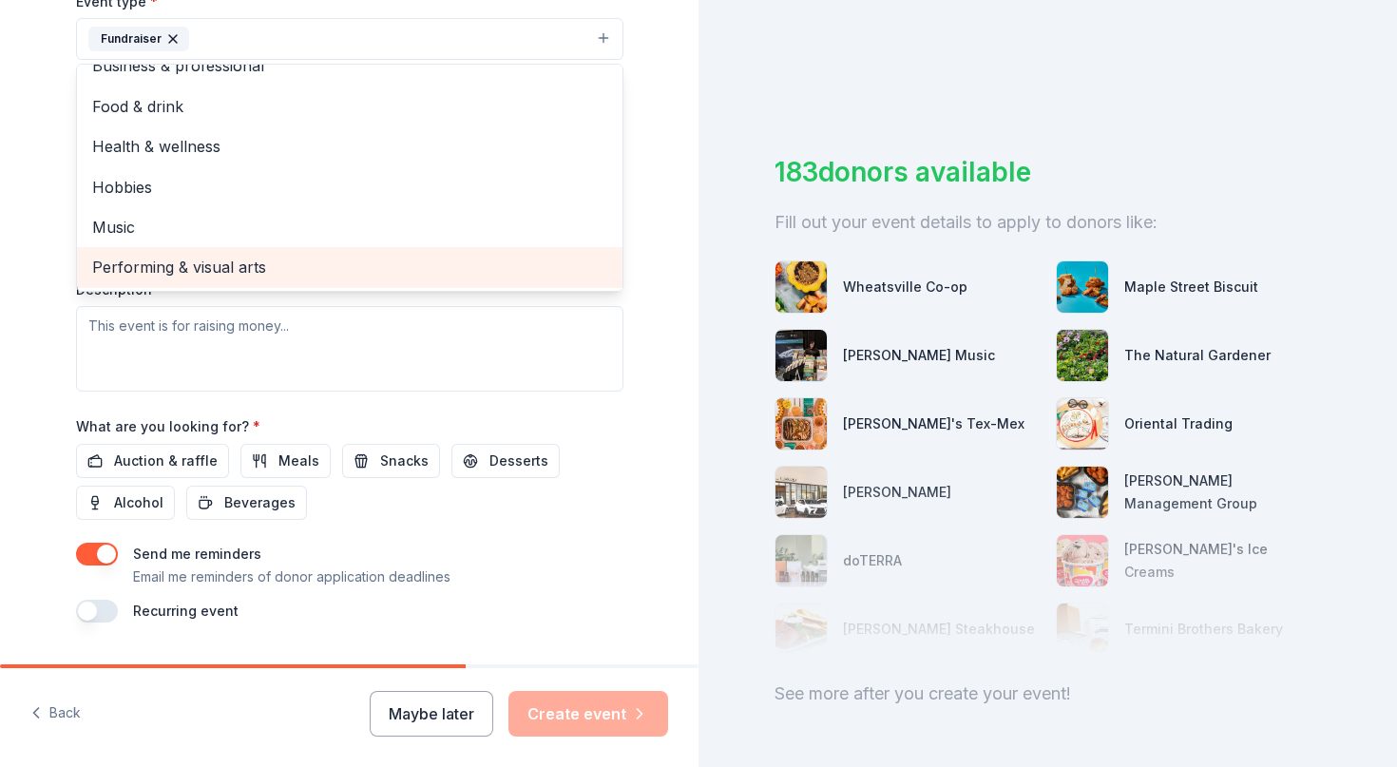
scroll to position [554, 0]
click at [35, 247] on div "Tell us about your event. We'll find in-kind donations you can apply for. Event…" at bounding box center [349, 79] width 699 height 1267
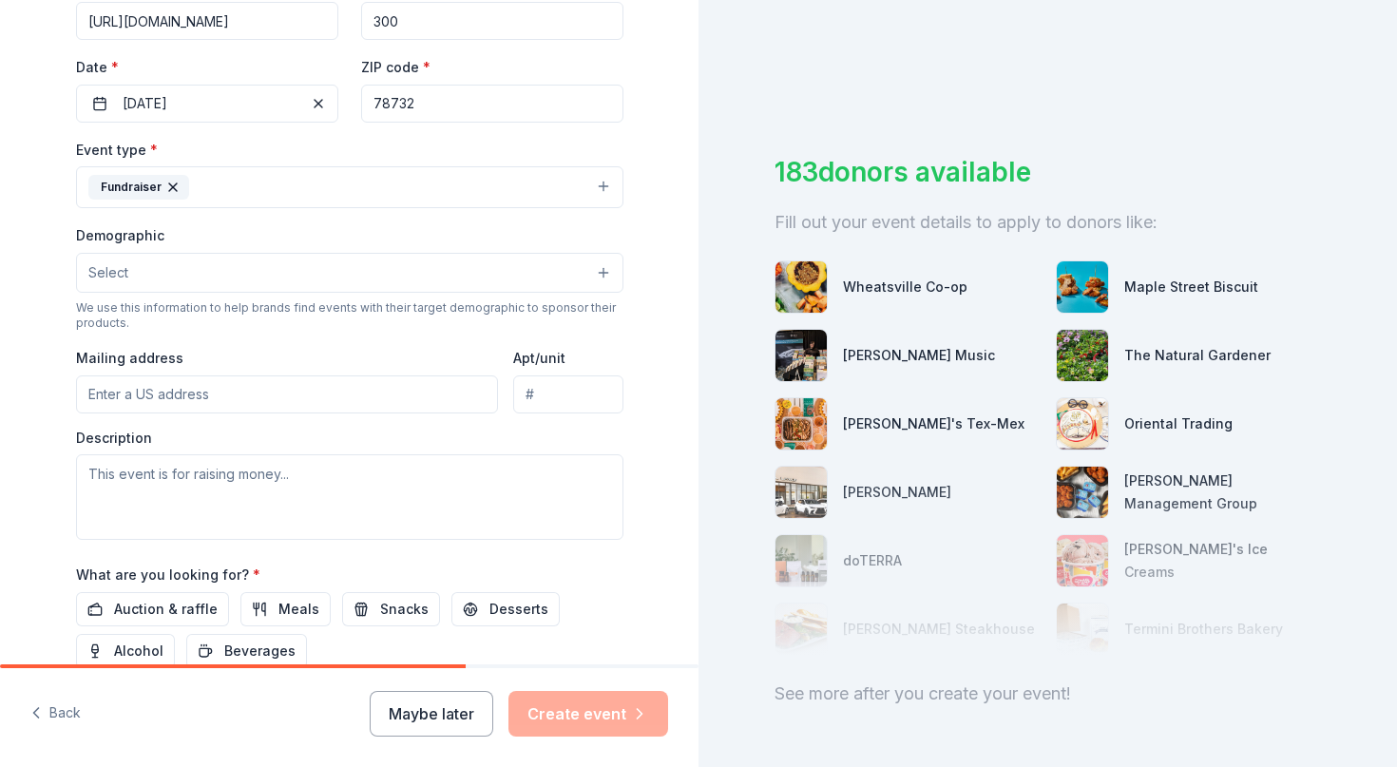
scroll to position [404, 0]
click at [145, 278] on button "Select" at bounding box center [350, 274] width 548 height 40
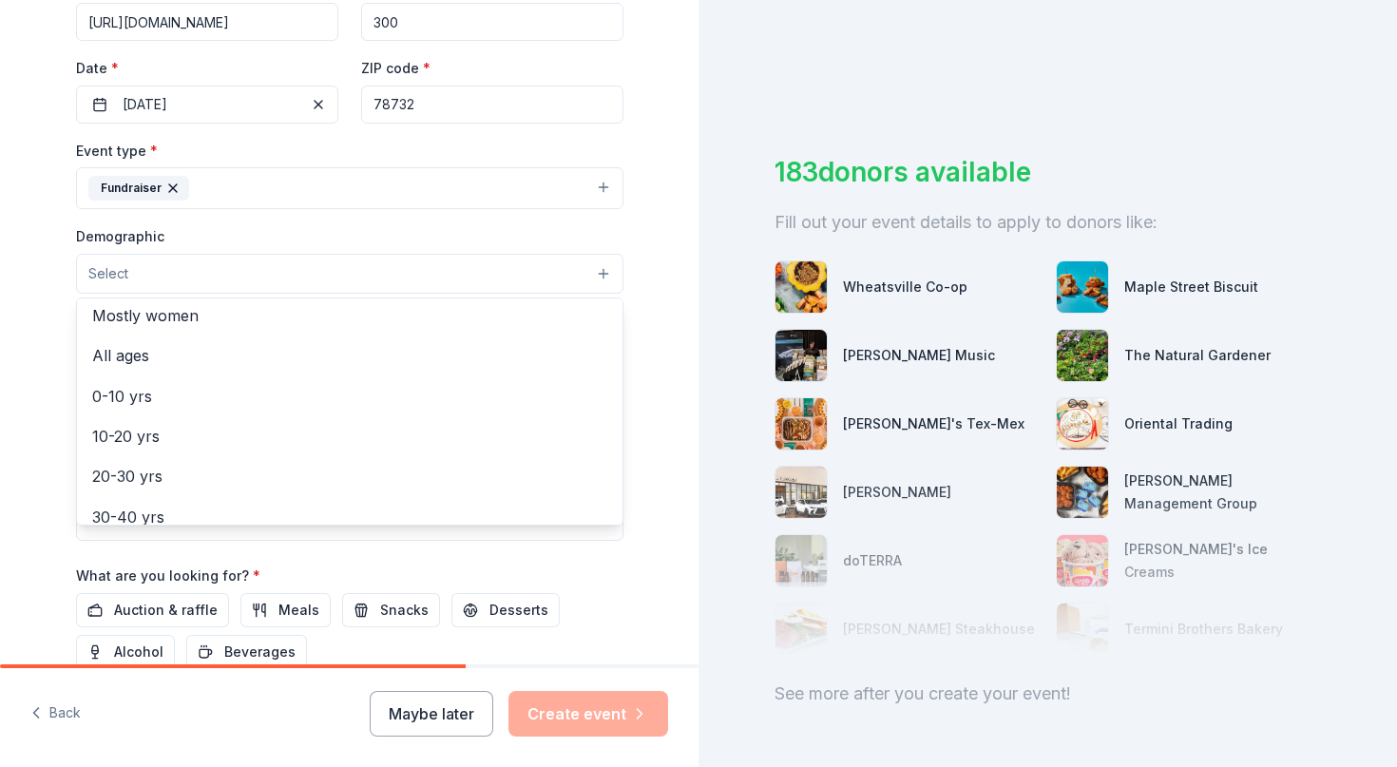
scroll to position [85, 0]
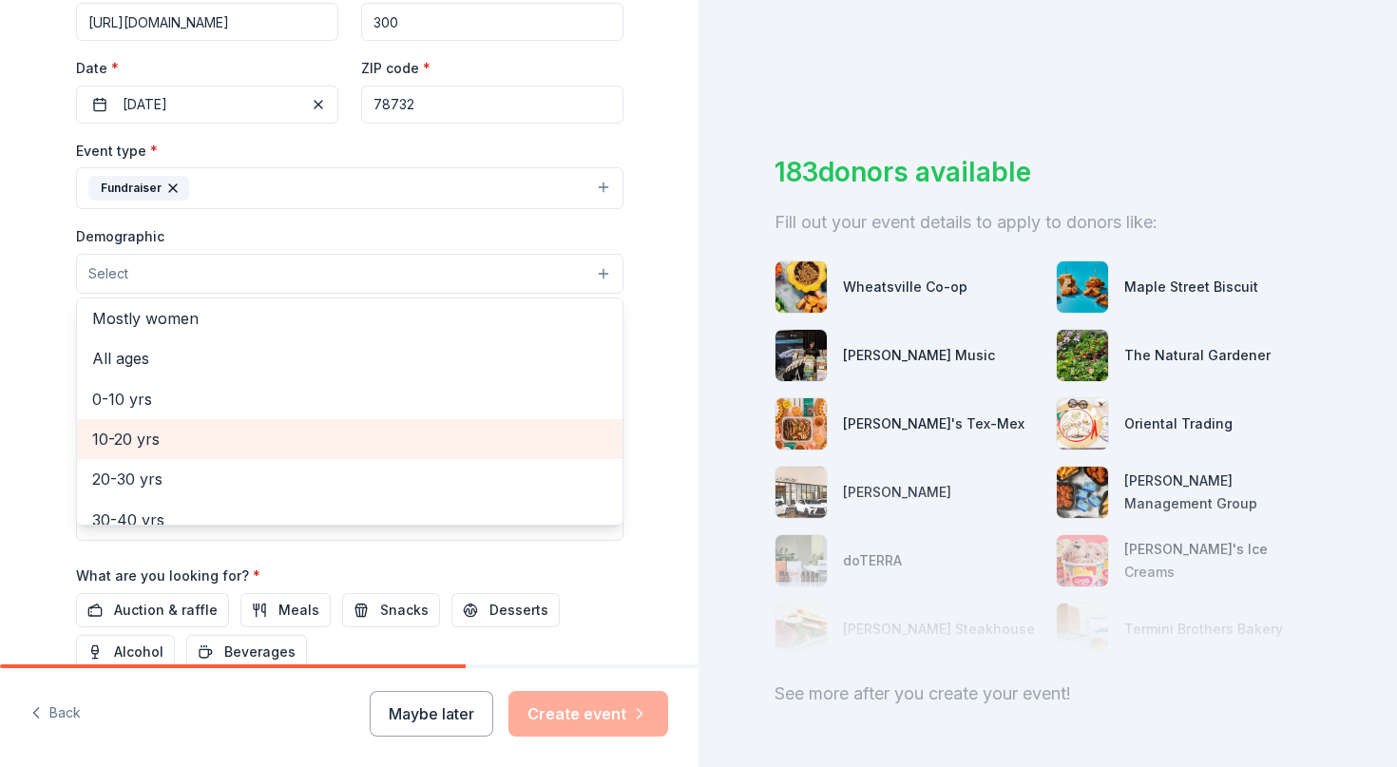
click at [139, 433] on span "10-20 yrs" at bounding box center [349, 439] width 515 height 25
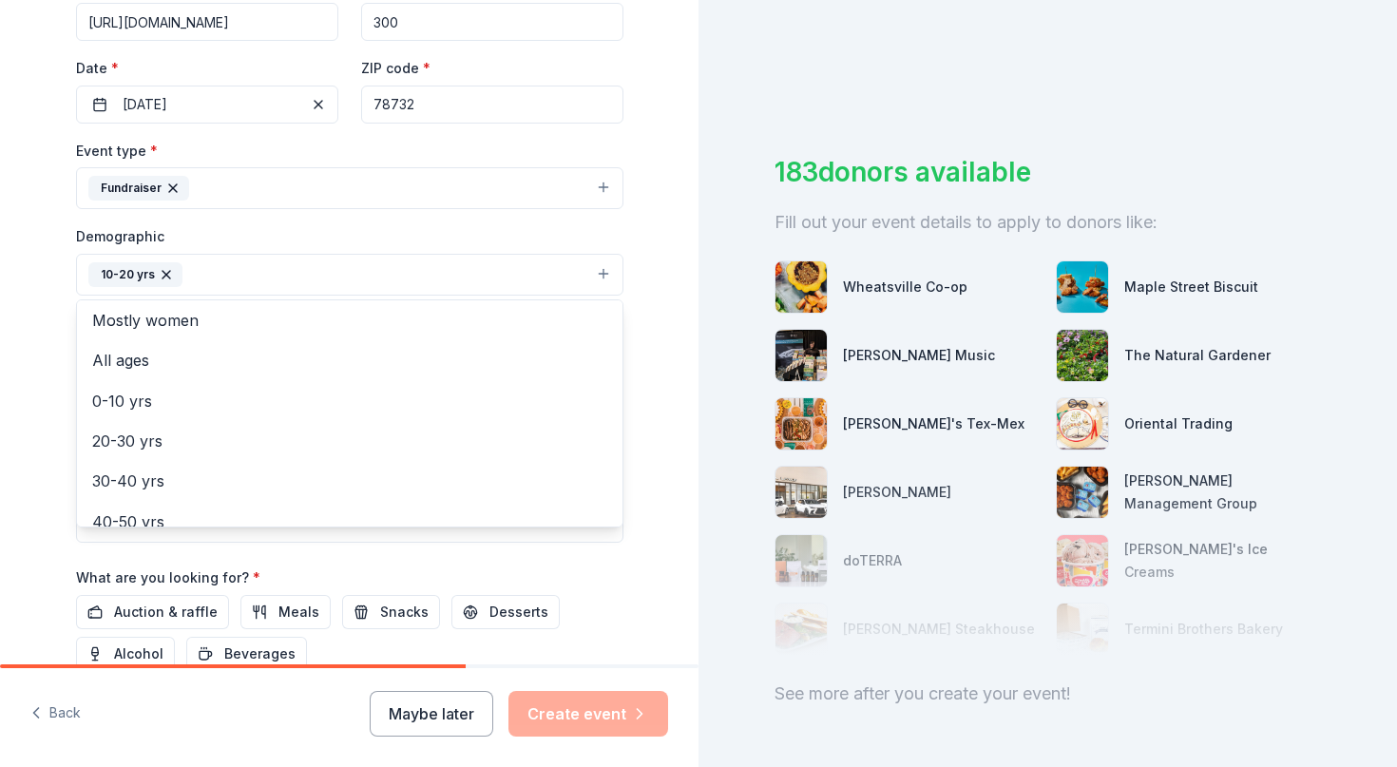
click at [36, 383] on div "Tell us about your event. We'll find in-kind donations you can apply for. Event…" at bounding box center [349, 230] width 699 height 1269
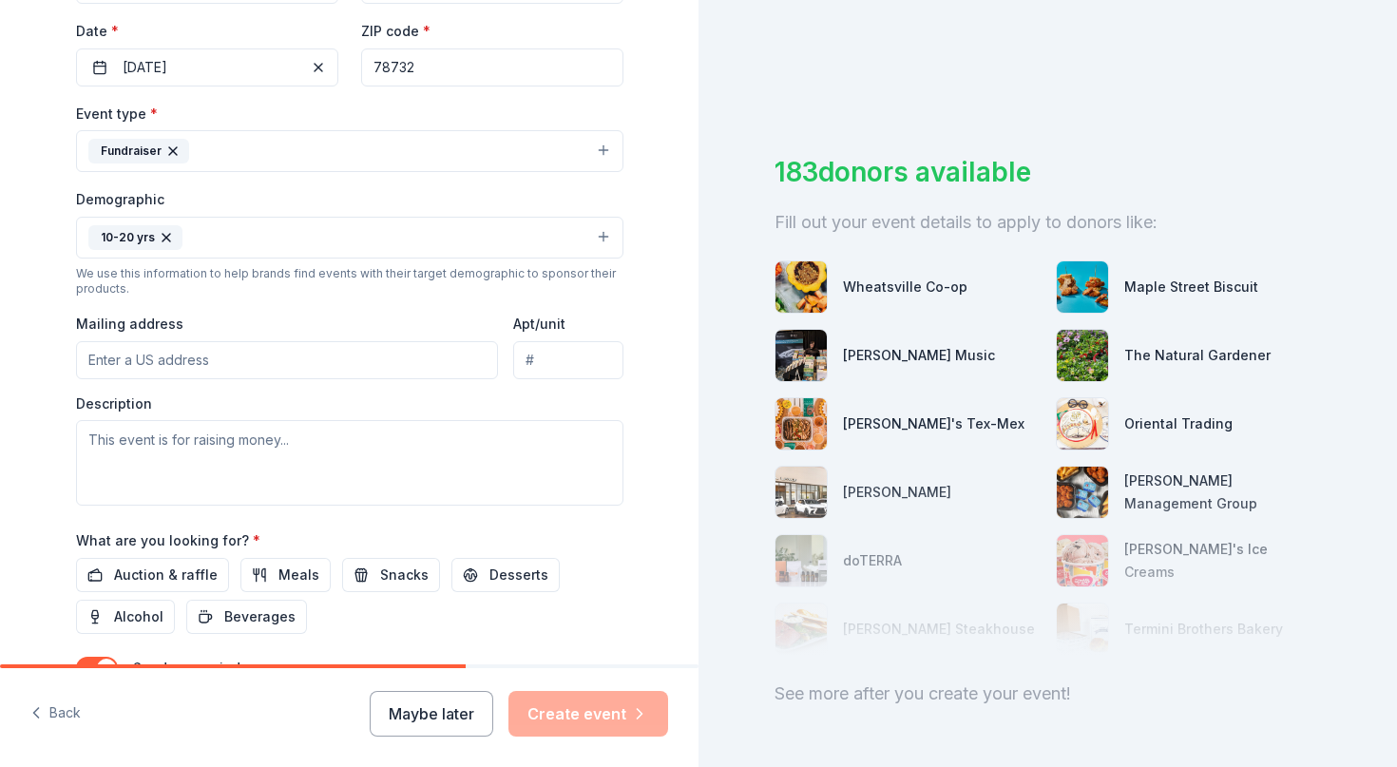
scroll to position [448, 0]
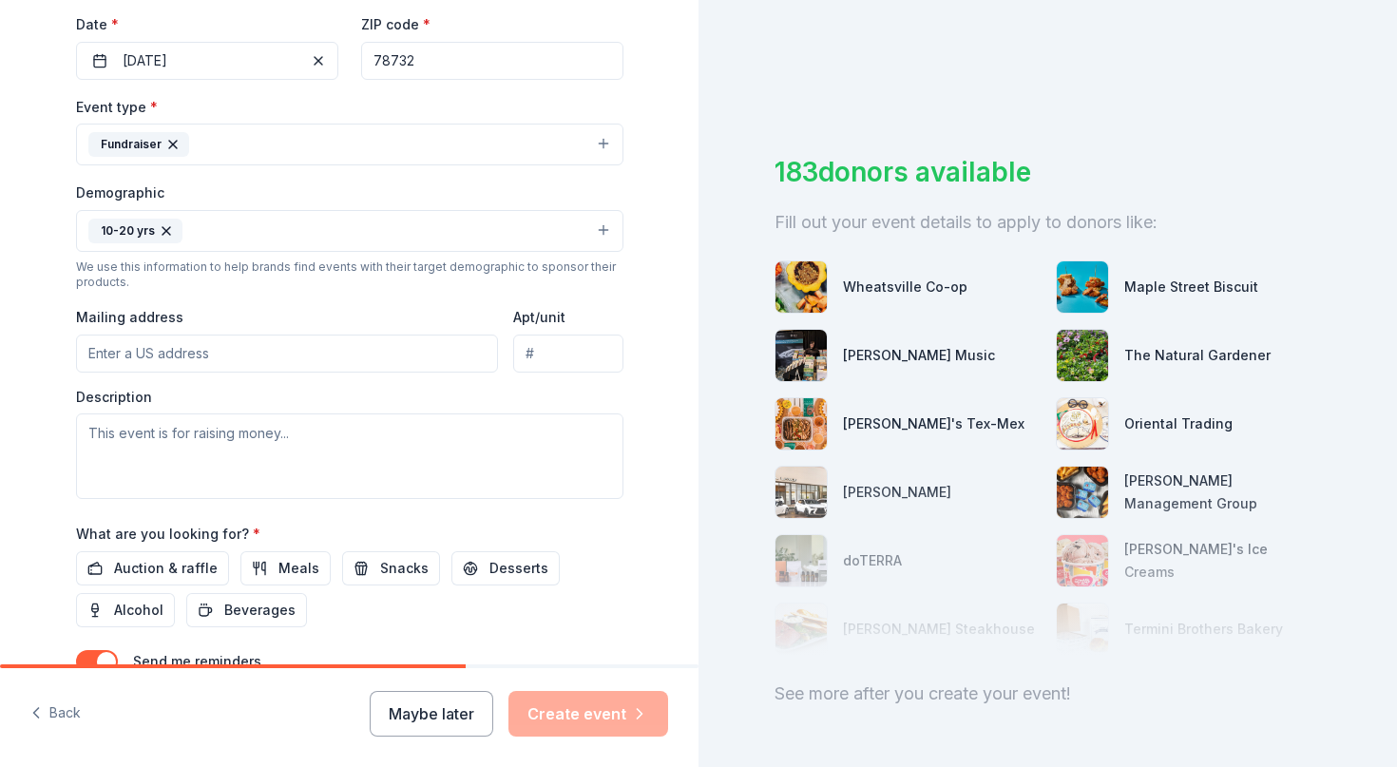
click at [103, 351] on input "Mailing address" at bounding box center [287, 354] width 423 height 38
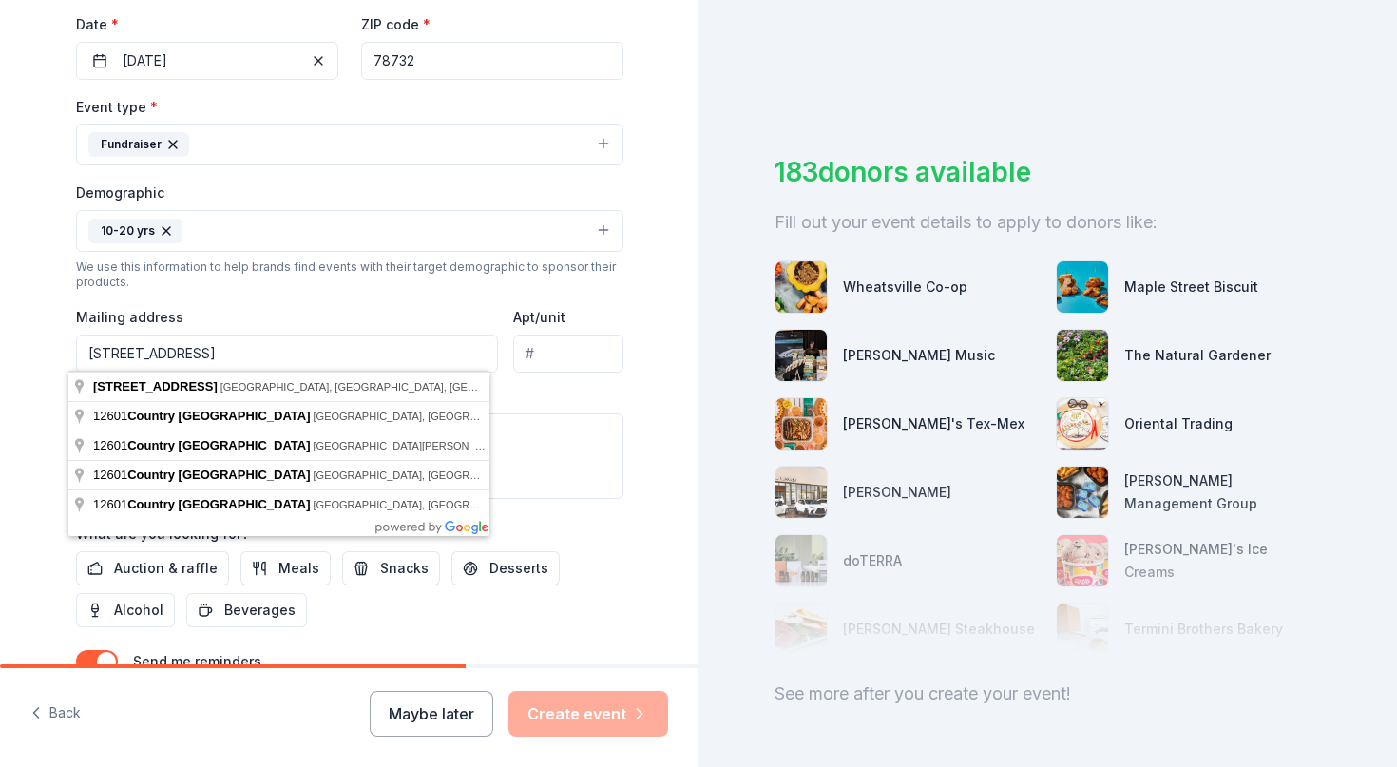
click at [309, 300] on div "Event type * Fundraiser Demographic 10-20 yrs We use this information to help b…" at bounding box center [350, 297] width 548 height 404
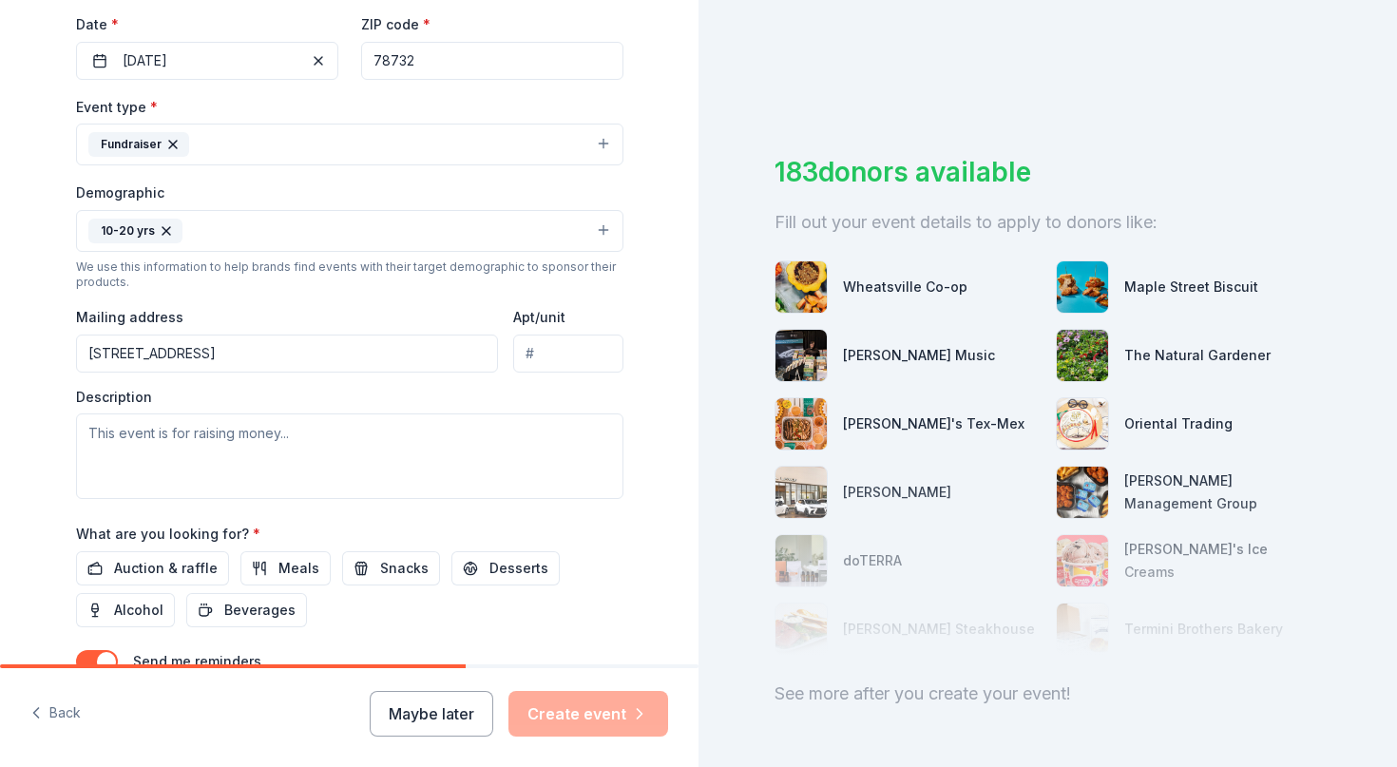
click at [286, 350] on input "[STREET_ADDRESS]" at bounding box center [287, 354] width 423 height 38
type input "undefined [GEOGRAPHIC_DATA][PERSON_NAME]"
drag, startPoint x: 404, startPoint y: 346, endPoint x: 0, endPoint y: 338, distance: 404.1
click at [76, 338] on input "undefined [GEOGRAPHIC_DATA][PERSON_NAME]" at bounding box center [287, 354] width 423 height 38
type input "[STREET_ADDRESS]"
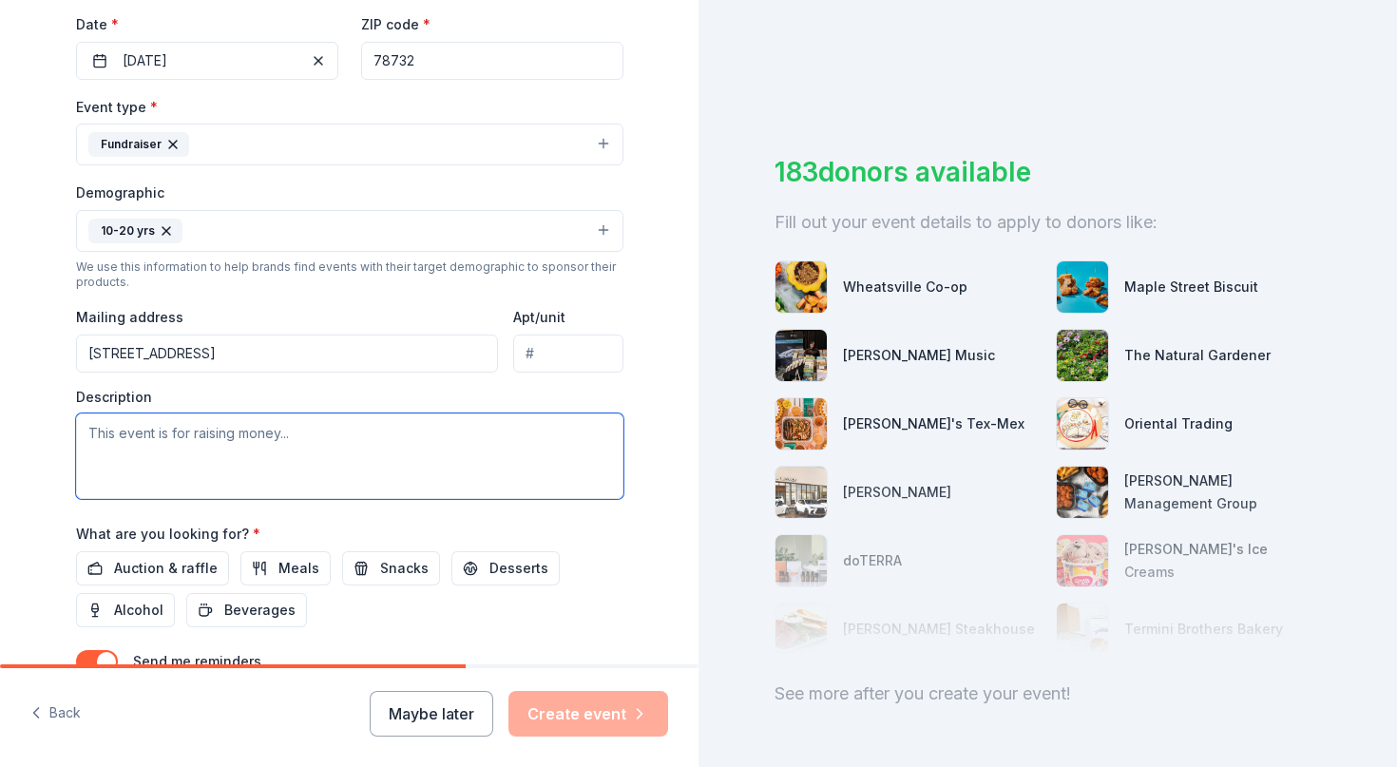
click at [126, 440] on textarea at bounding box center [350, 457] width 548 height 86
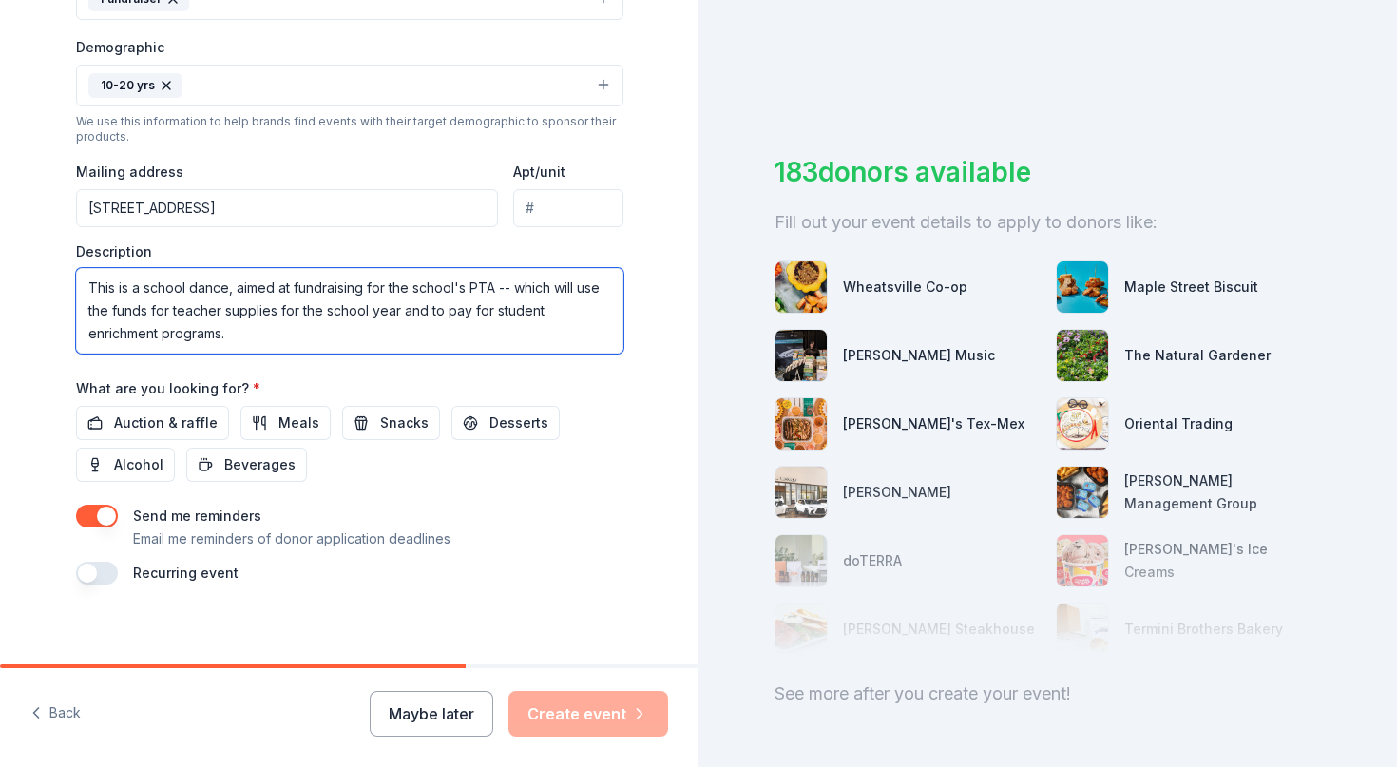
scroll to position [603, 0]
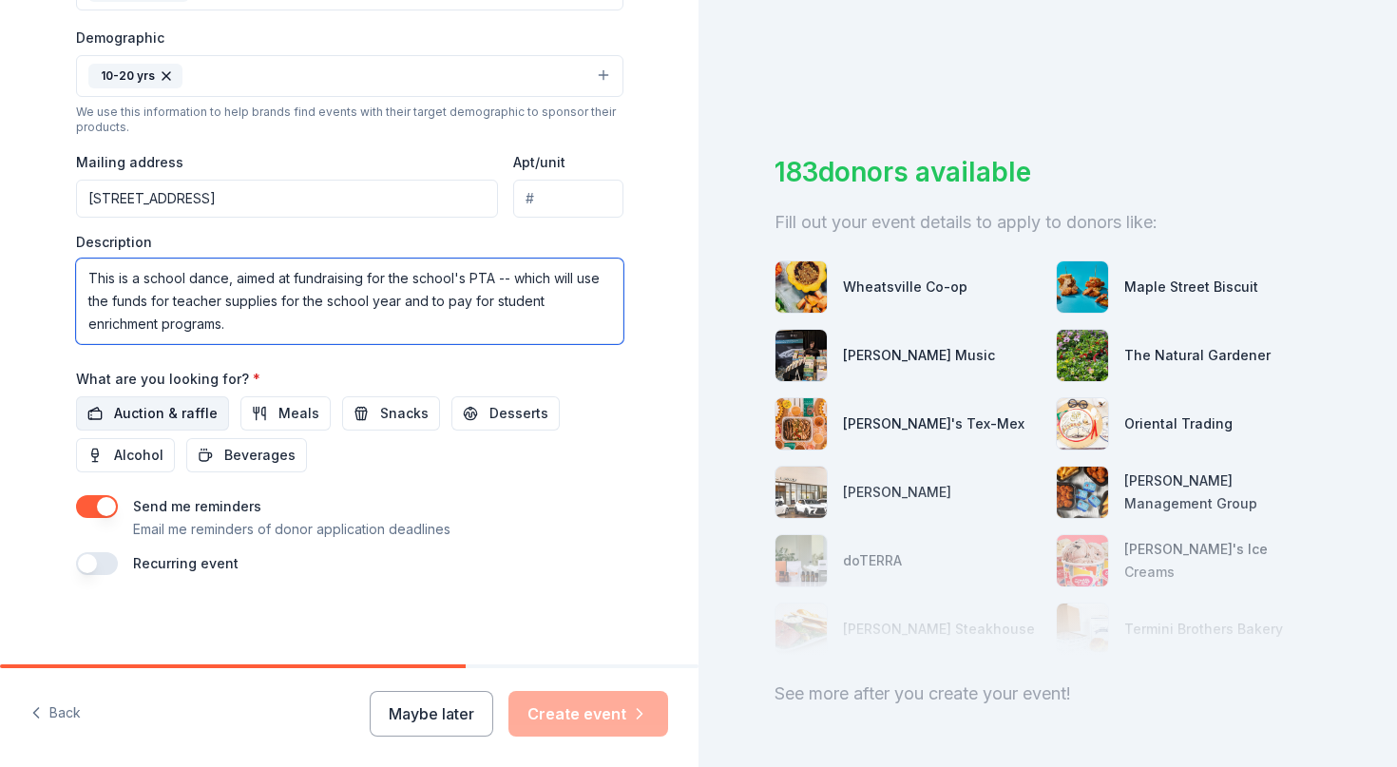
type textarea "This is a school dance, aimed at fundraising for the school's PTA -- which will…"
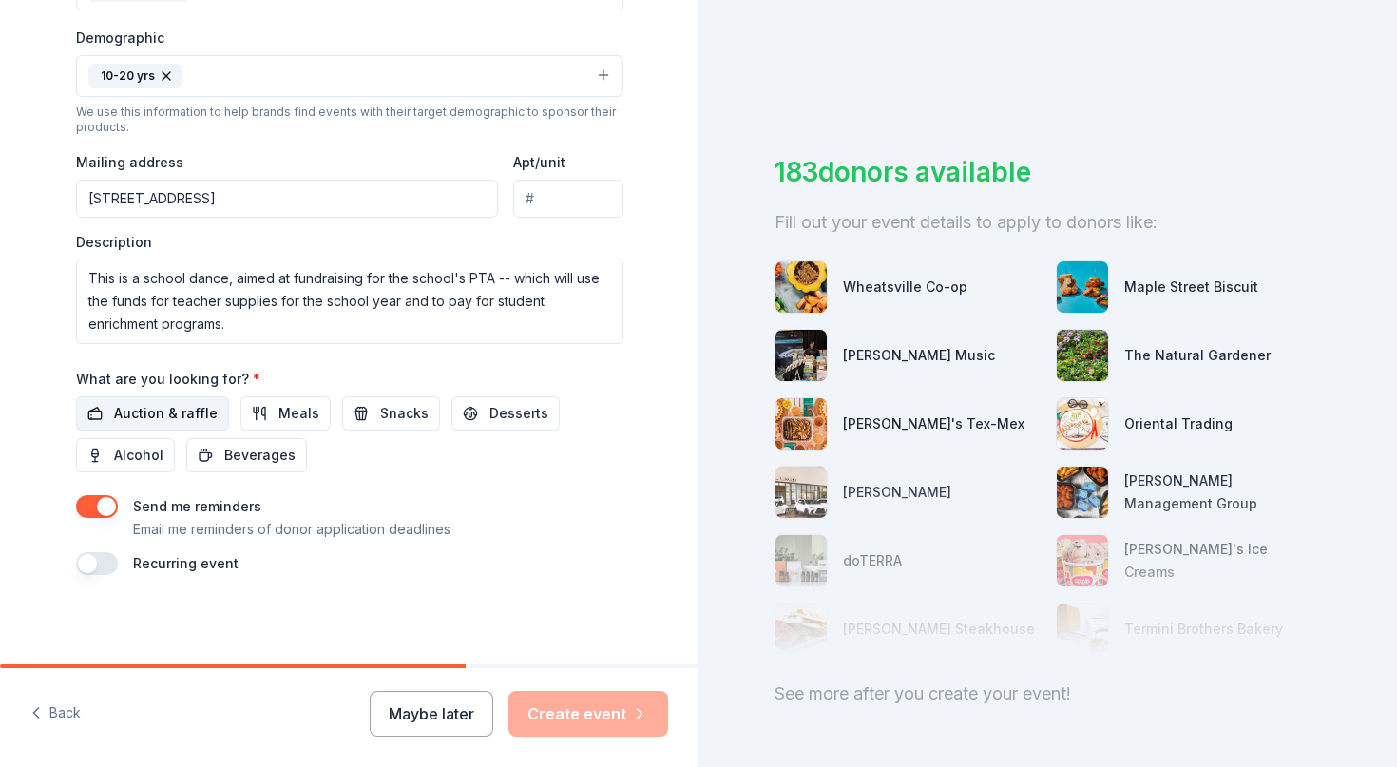
click at [125, 416] on span "Auction & raffle" at bounding box center [166, 413] width 104 height 23
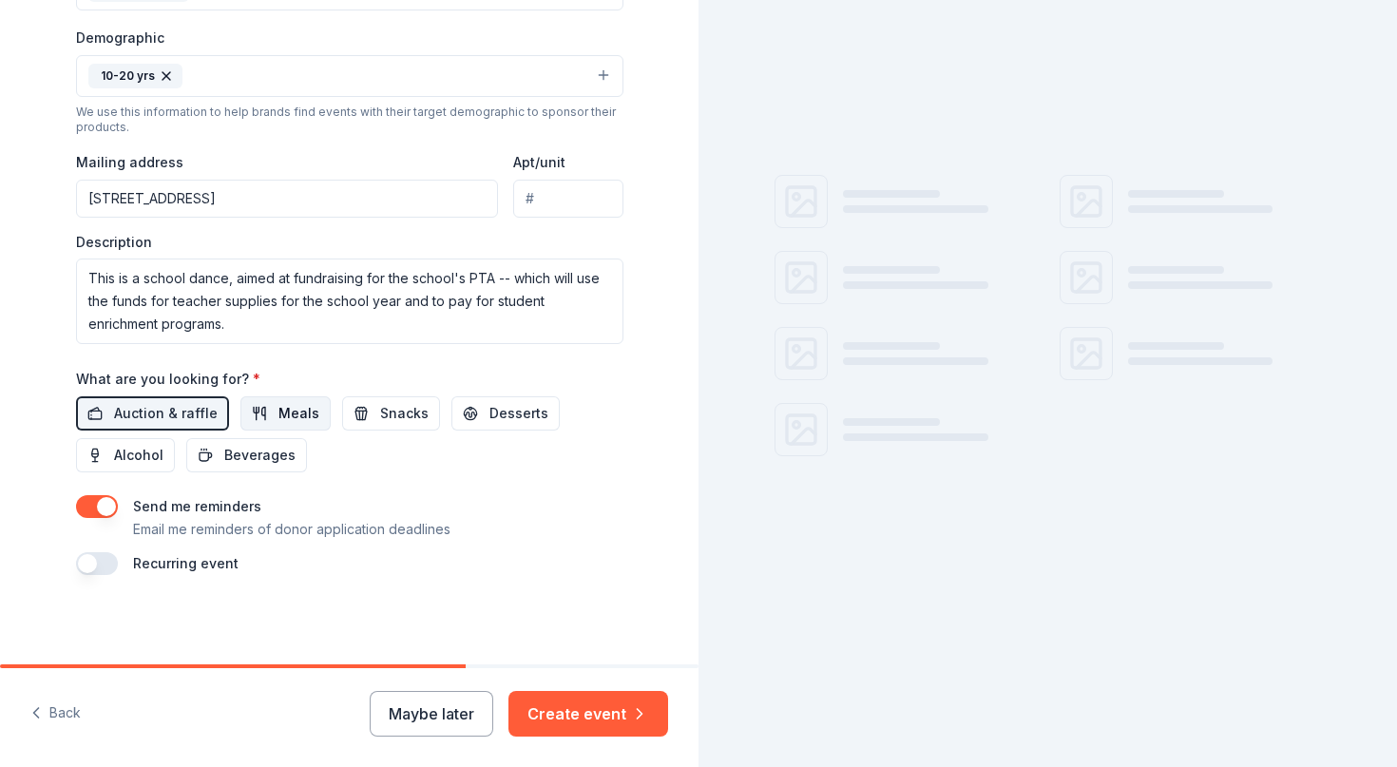
click at [259, 415] on button "Meals" at bounding box center [285, 413] width 90 height 34
click at [388, 413] on span "Snacks" at bounding box center [404, 413] width 48 height 23
click at [500, 416] on span "Desserts" at bounding box center [519, 413] width 59 height 23
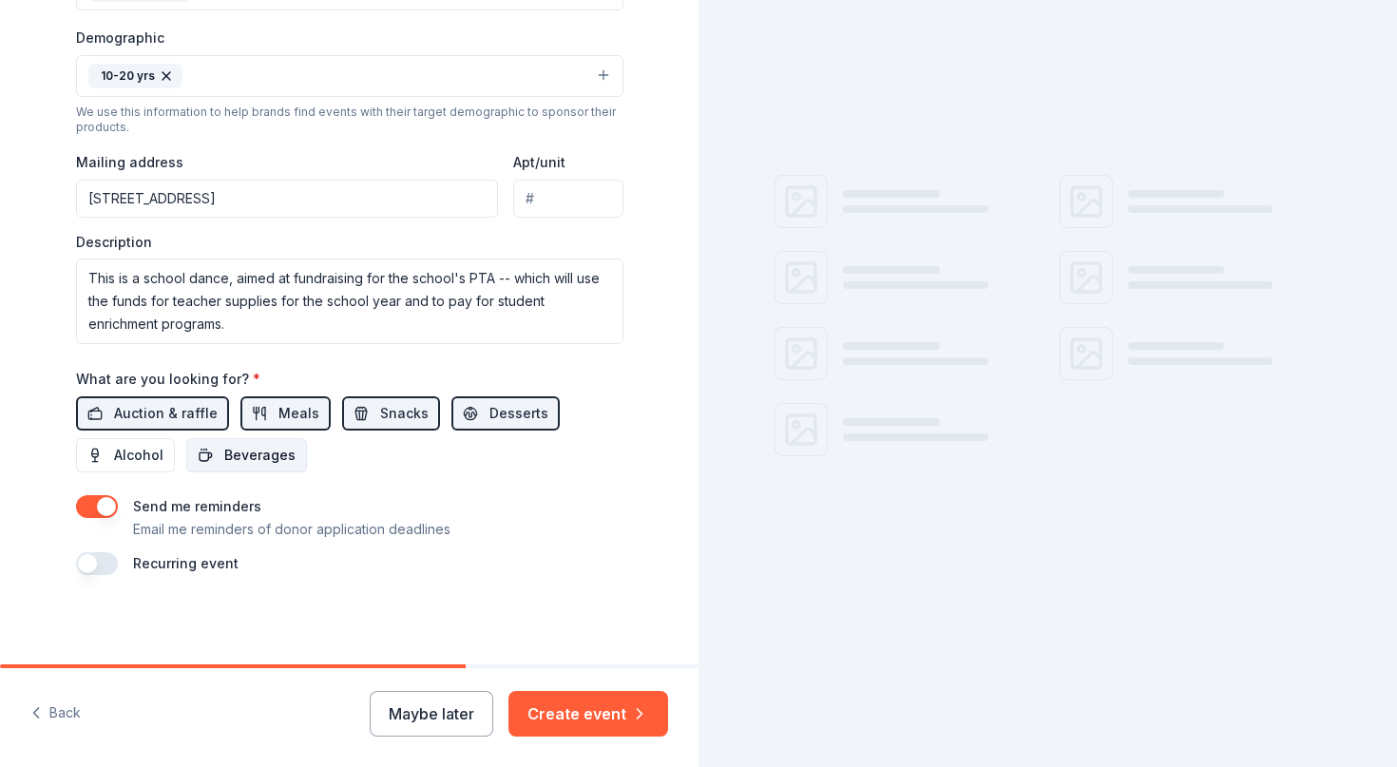
click at [243, 447] on span "Beverages" at bounding box center [259, 455] width 71 height 23
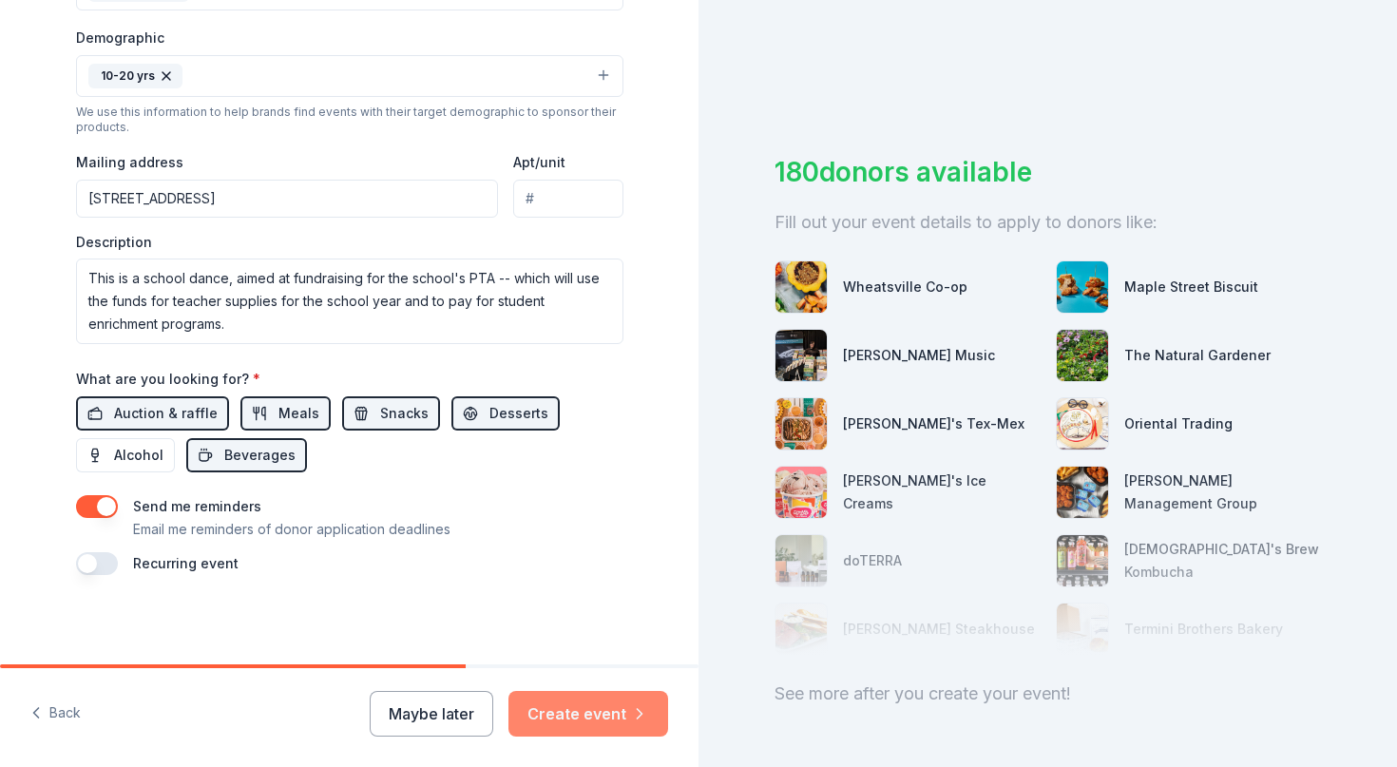
click at [582, 710] on button "Create event" at bounding box center [589, 714] width 160 height 46
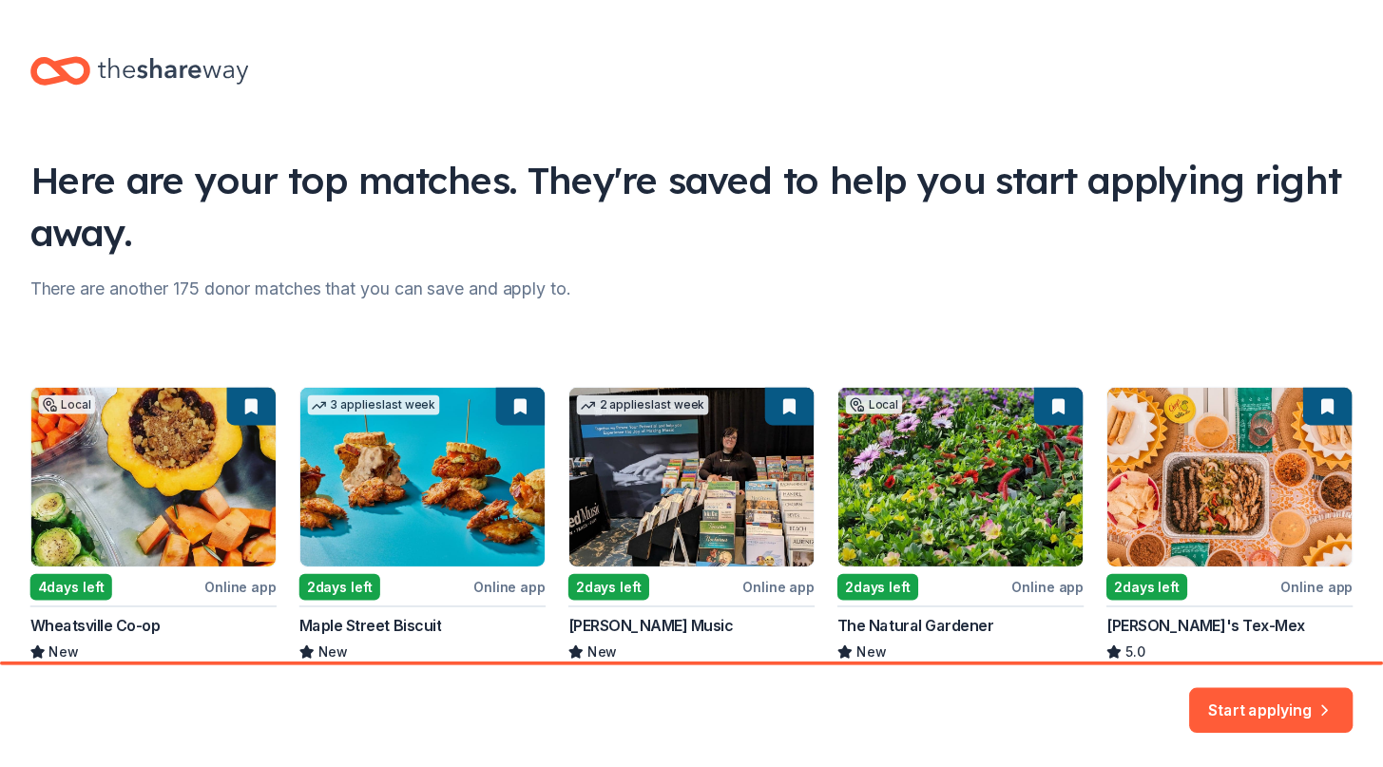
scroll to position [116, 0]
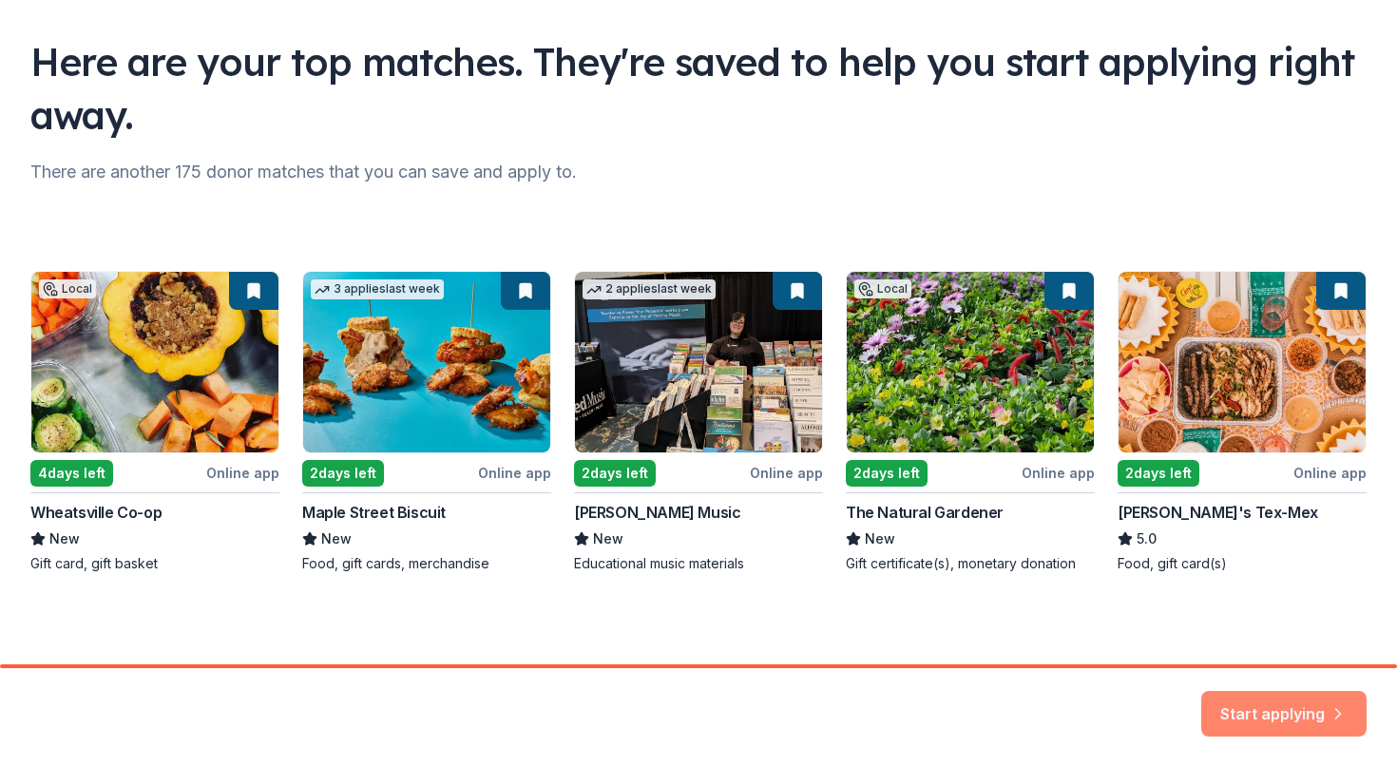
click at [1234, 706] on button "Start applying" at bounding box center [1284, 703] width 165 height 46
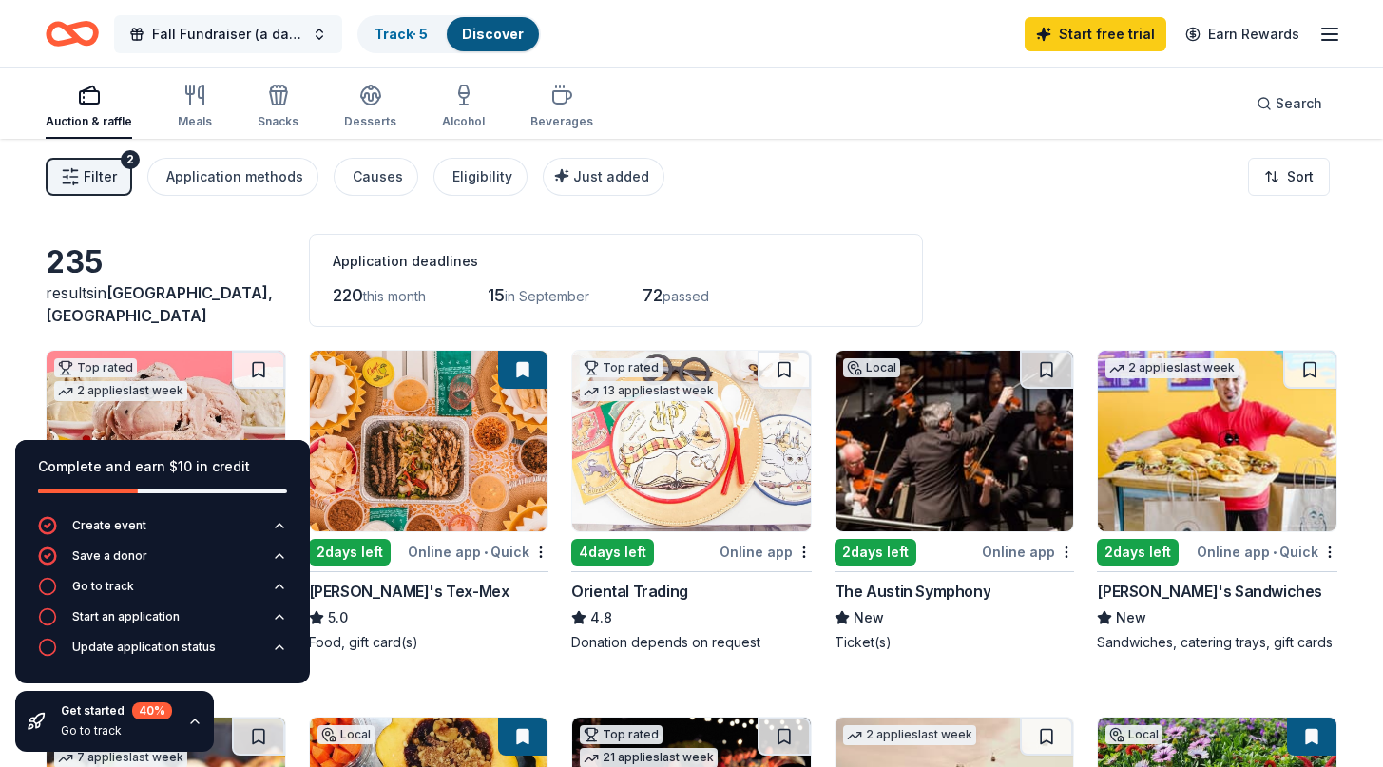
click at [268, 41] on span "Fall Fundraiser (a dance)" at bounding box center [228, 34] width 152 height 23
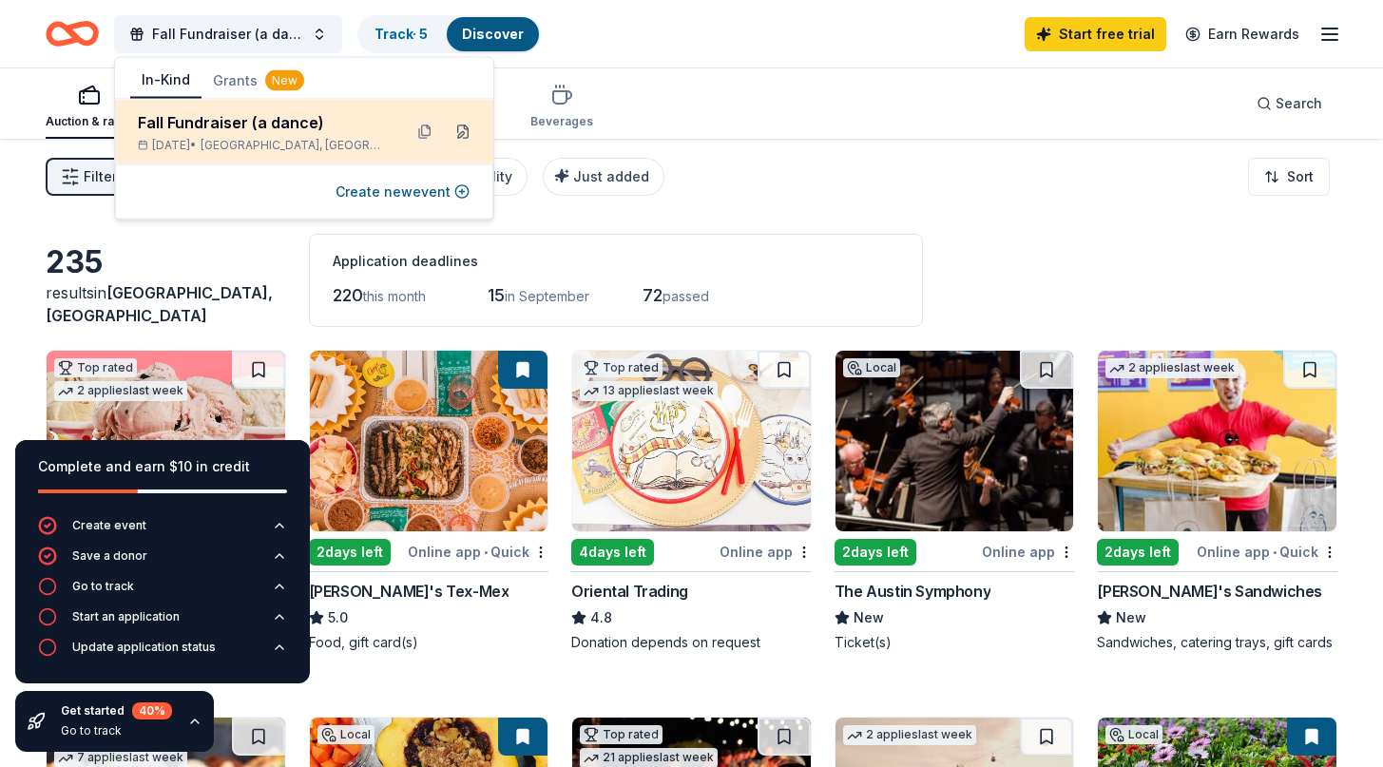
click at [460, 131] on button at bounding box center [463, 132] width 30 height 30
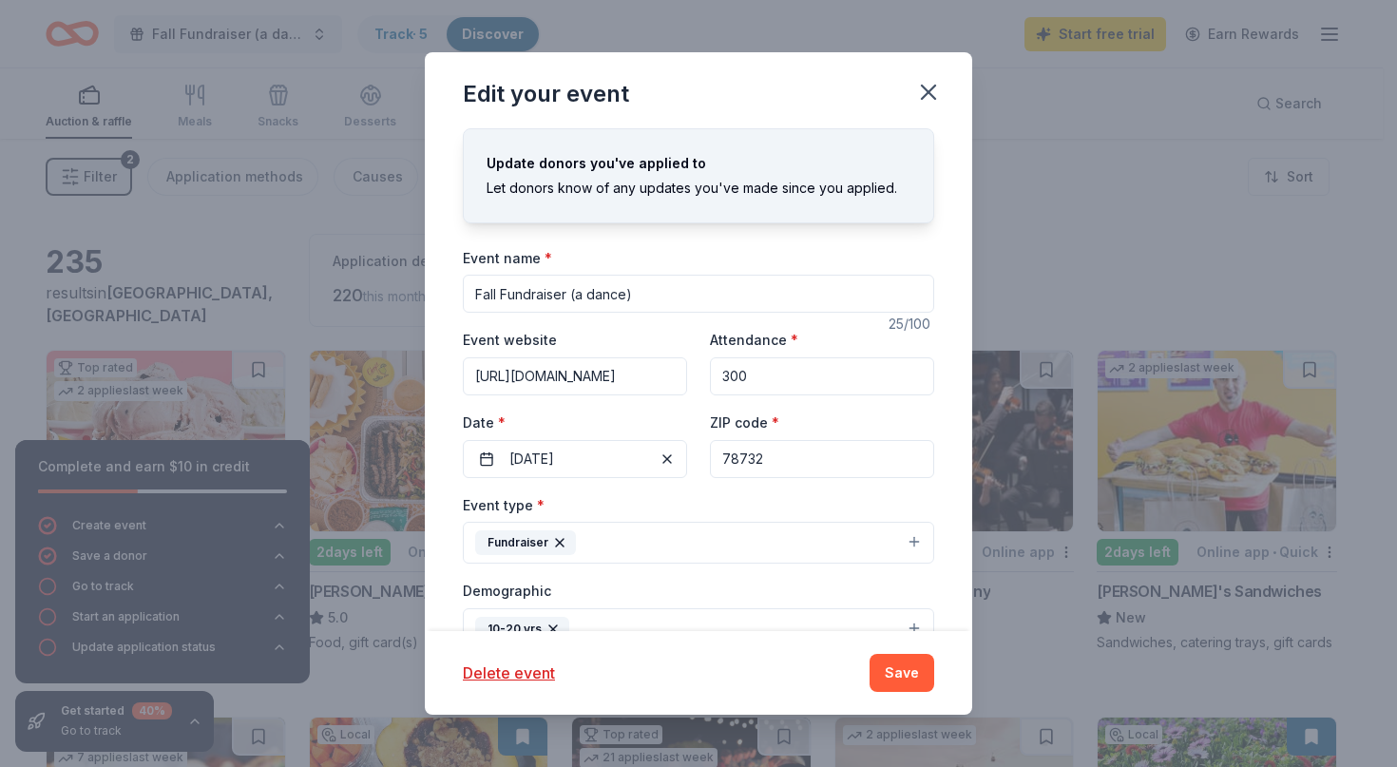
drag, startPoint x: 654, startPoint y: 299, endPoint x: 433, endPoint y: 279, distance: 221.4
click at [463, 279] on input "Fall Fundraiser (a dance)" at bounding box center [698, 294] width 471 height 38
type input "The Sneaker Ball (a fall fundraiser/ middle school dance)"
click at [914, 661] on button "Save" at bounding box center [902, 673] width 65 height 38
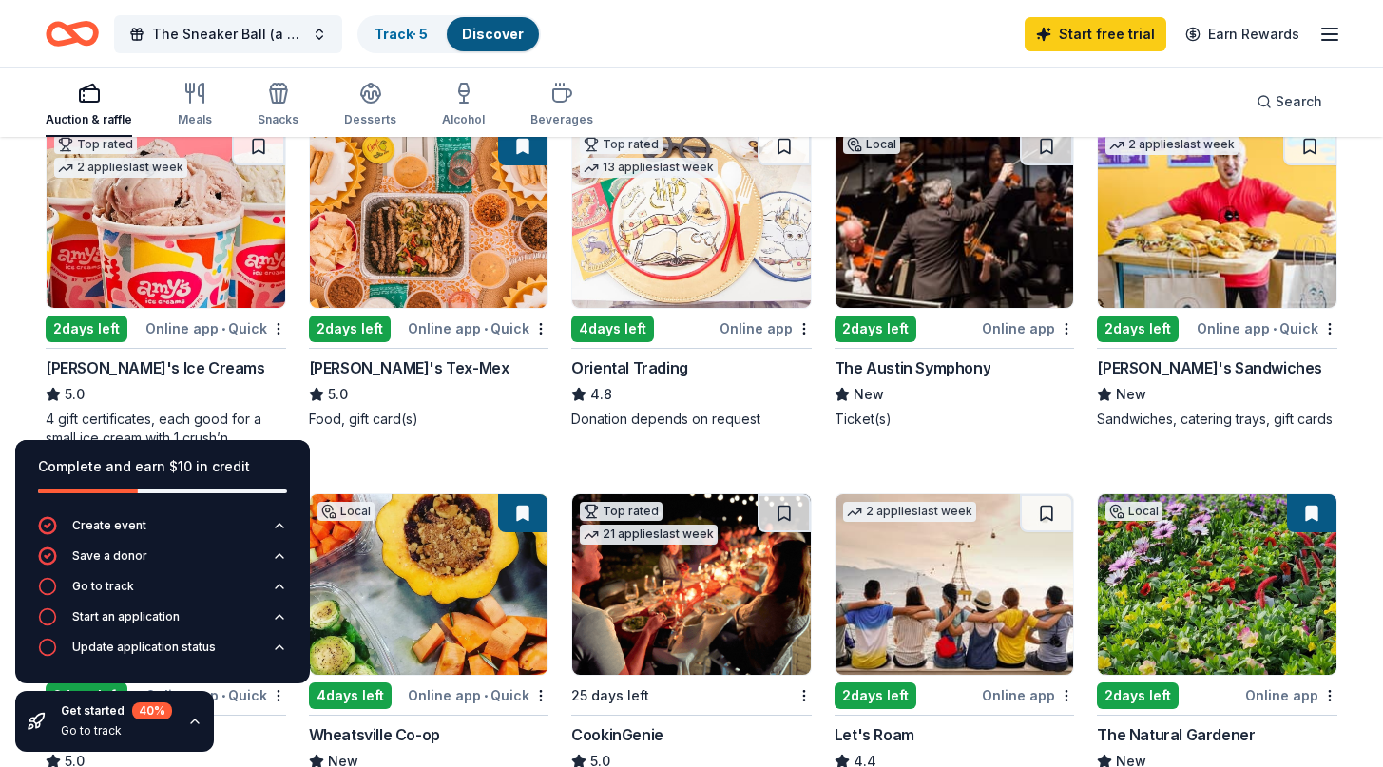
scroll to position [258, 0]
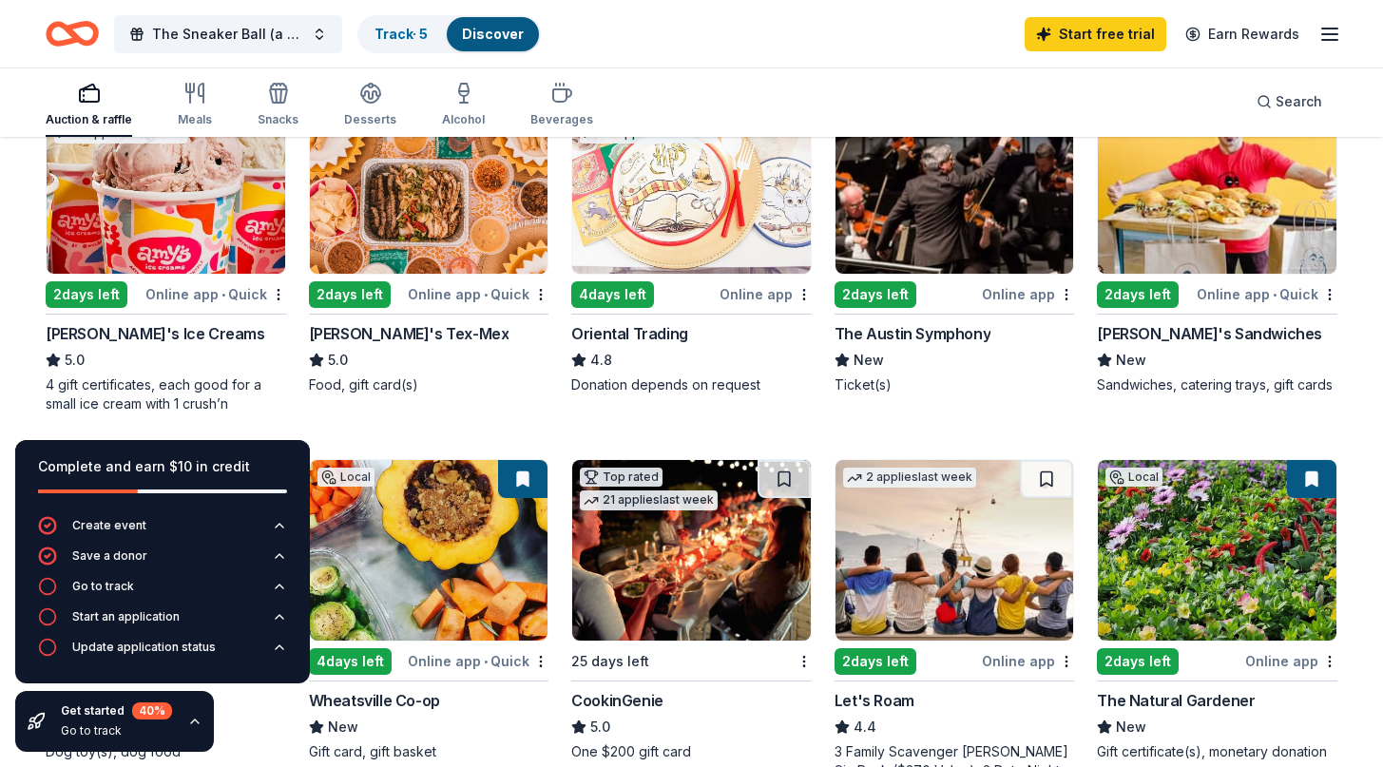
click at [109, 244] on img at bounding box center [166, 183] width 239 height 181
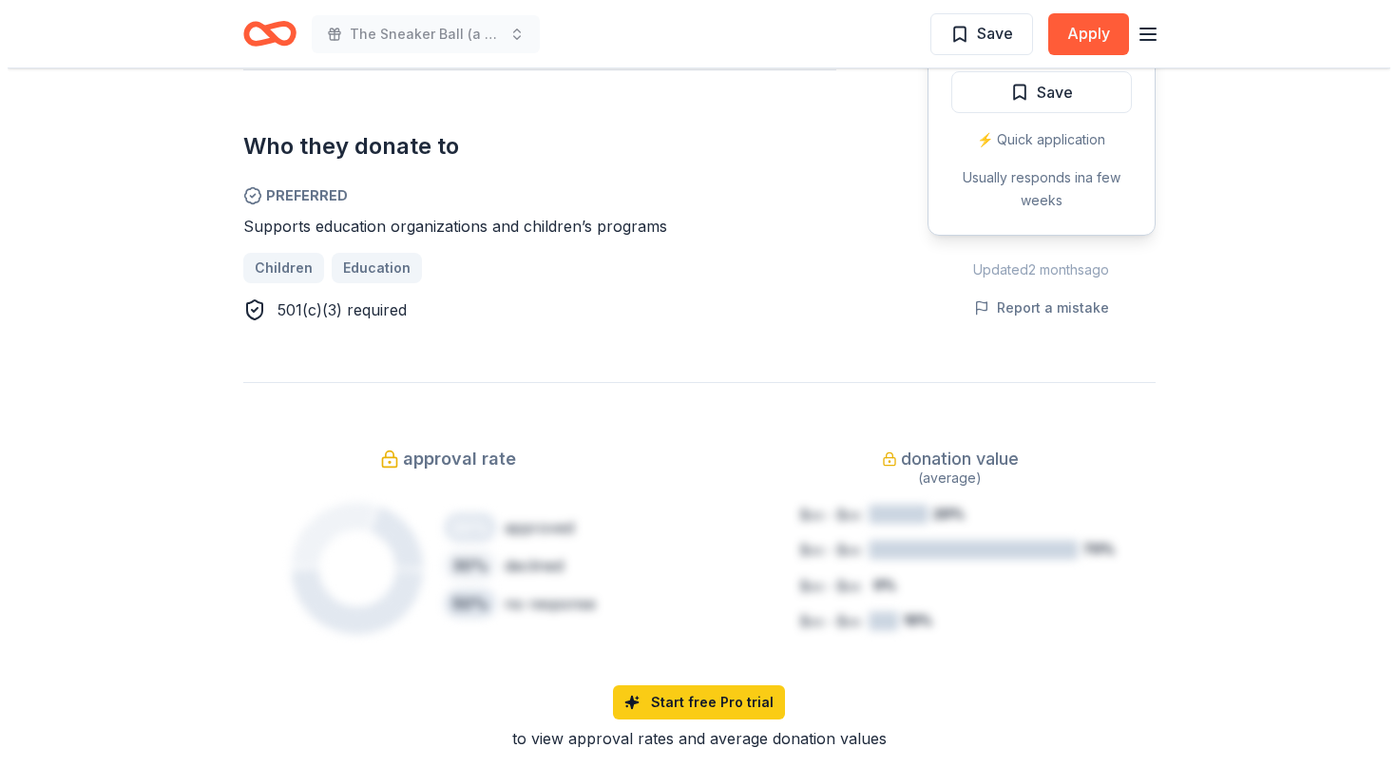
scroll to position [859, 0]
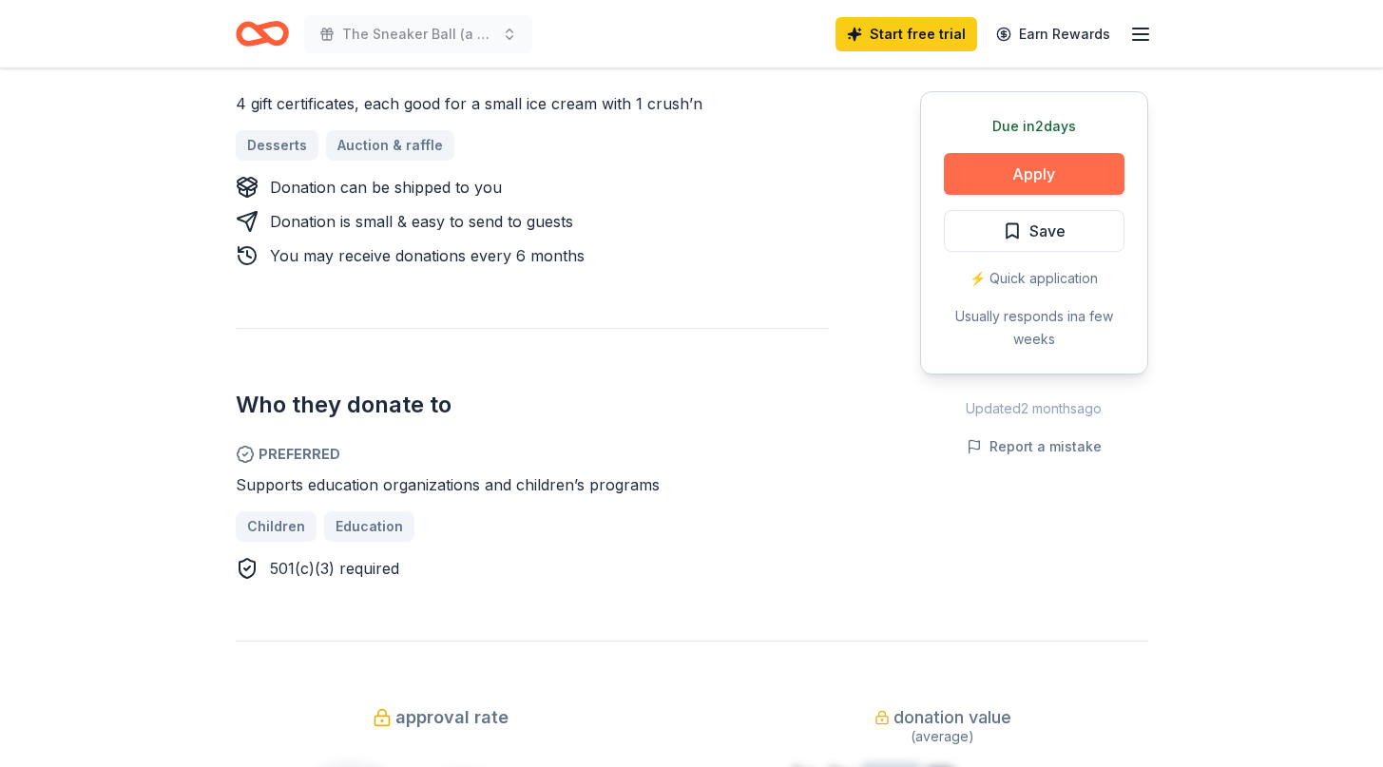
click at [995, 171] on button "Apply" at bounding box center [1034, 174] width 181 height 42
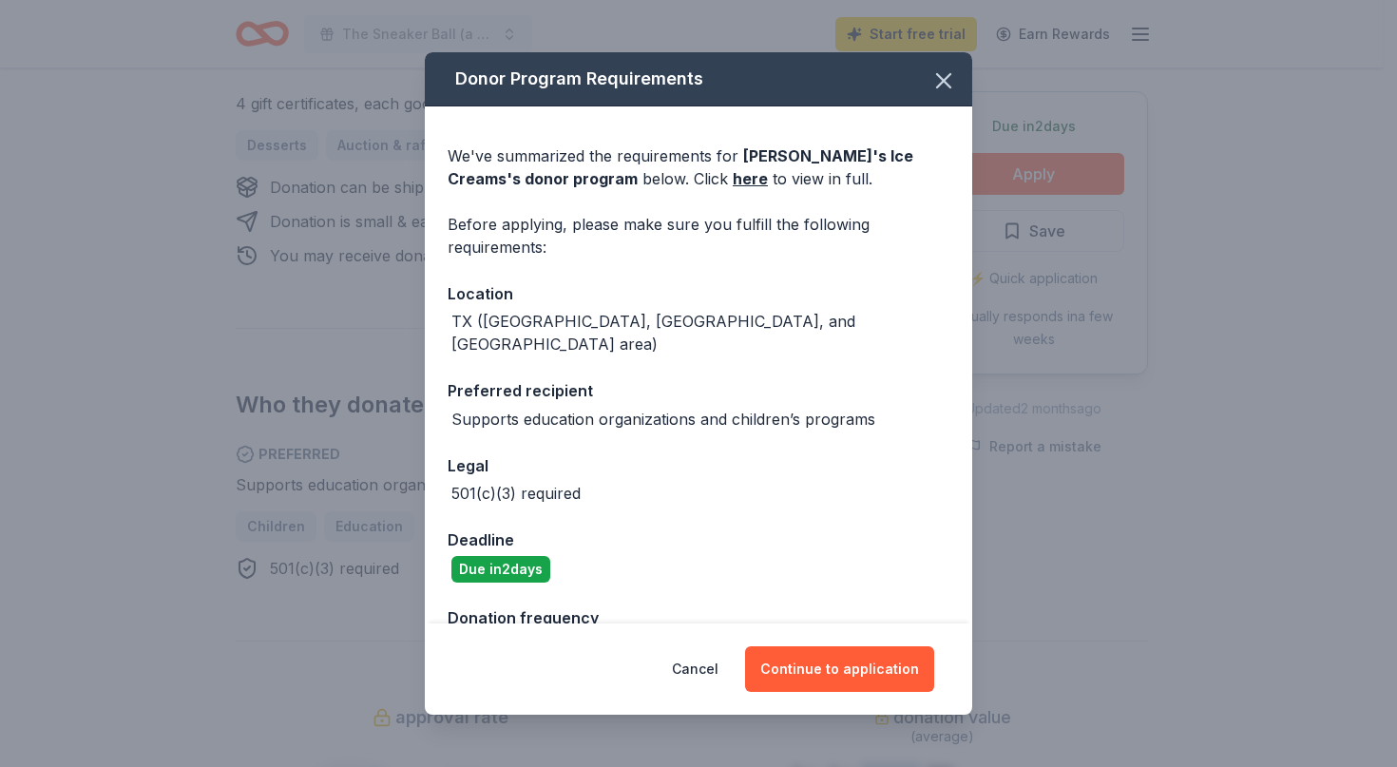
scroll to position [34, 0]
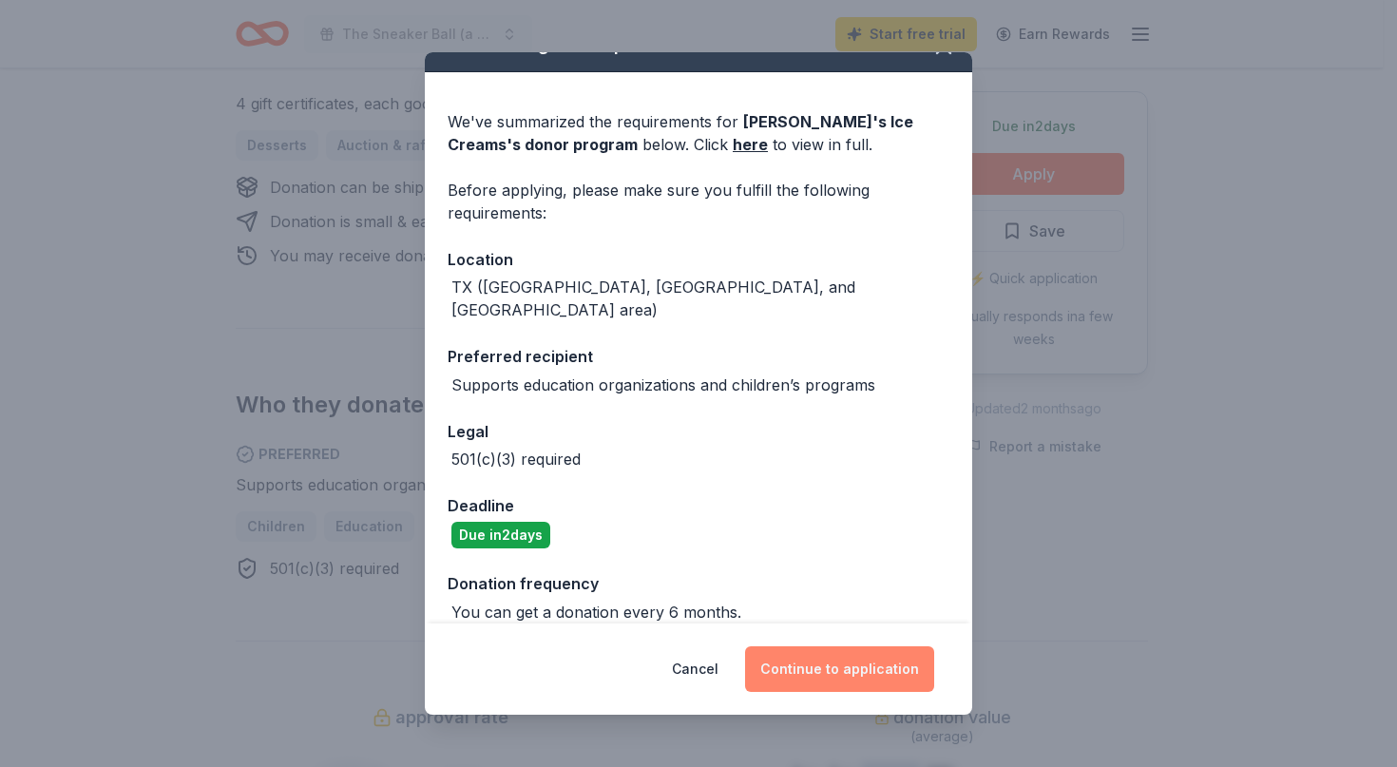
click at [821, 673] on button "Continue to application" at bounding box center [839, 669] width 189 height 46
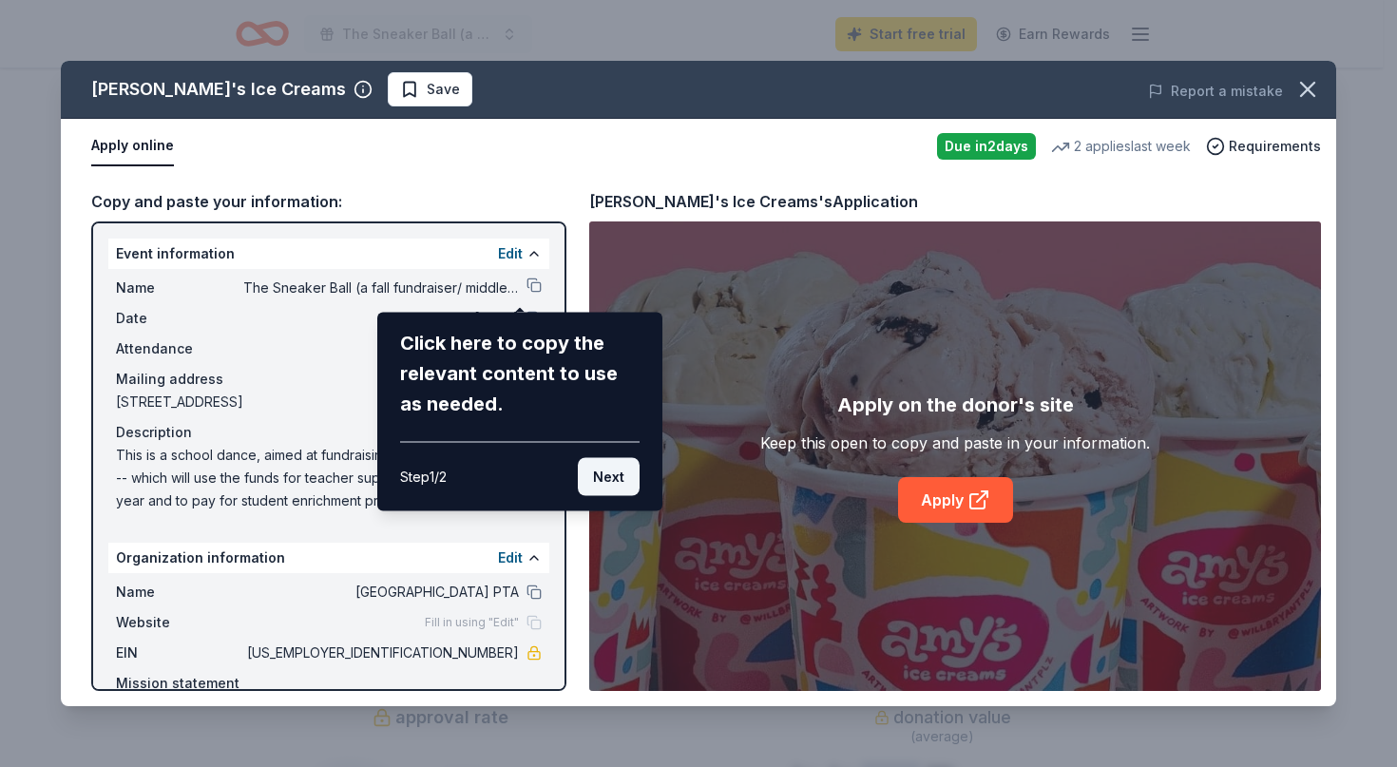
click at [599, 487] on button "Next" at bounding box center [609, 477] width 62 height 38
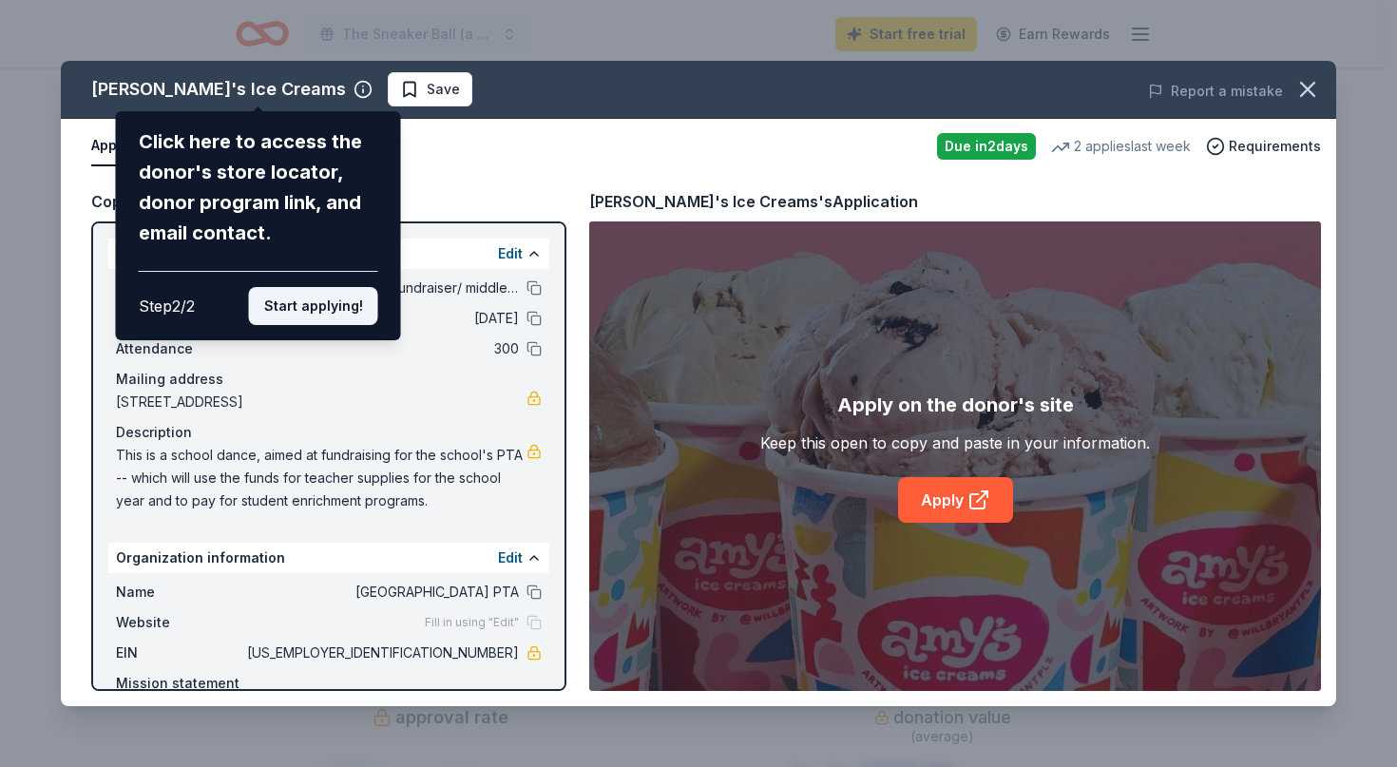
click at [333, 287] on button "Start applying!" at bounding box center [313, 306] width 129 height 38
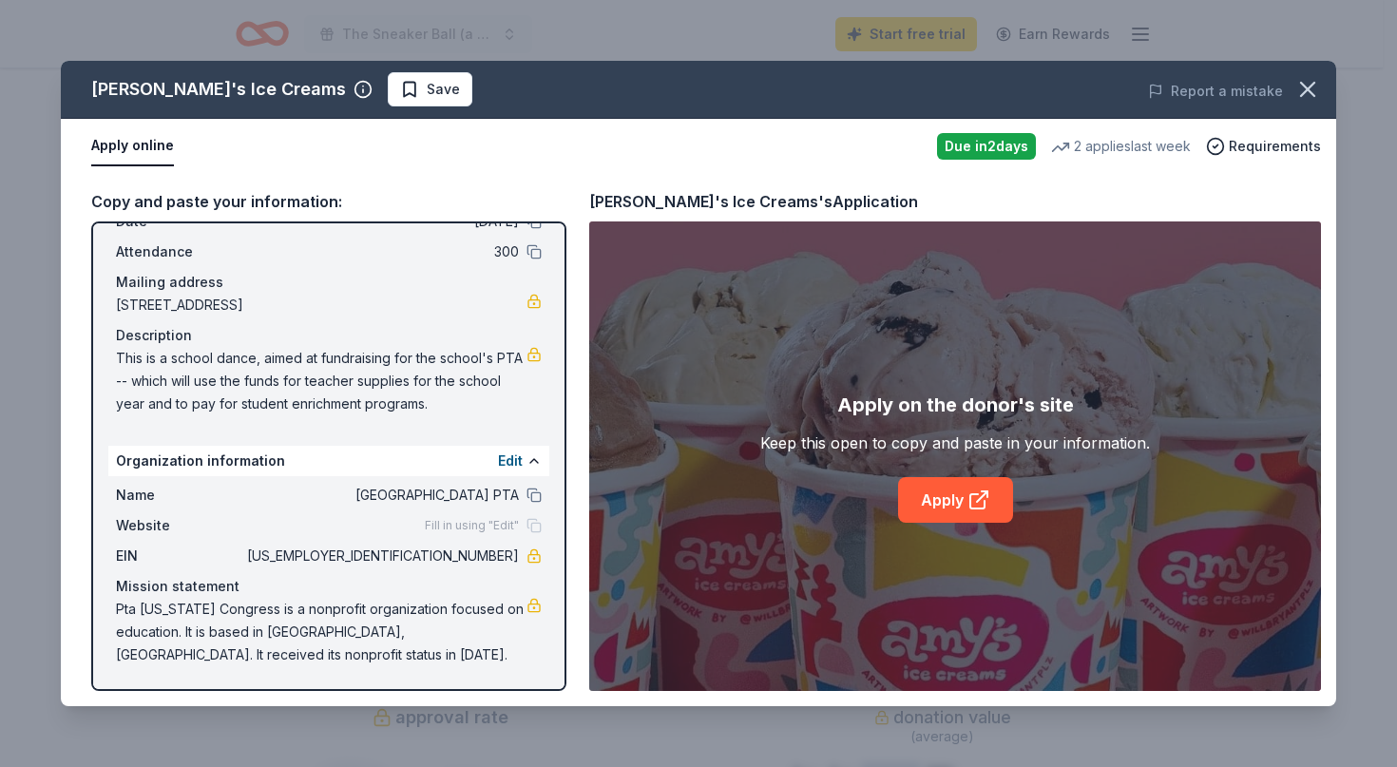
scroll to position [0, 0]
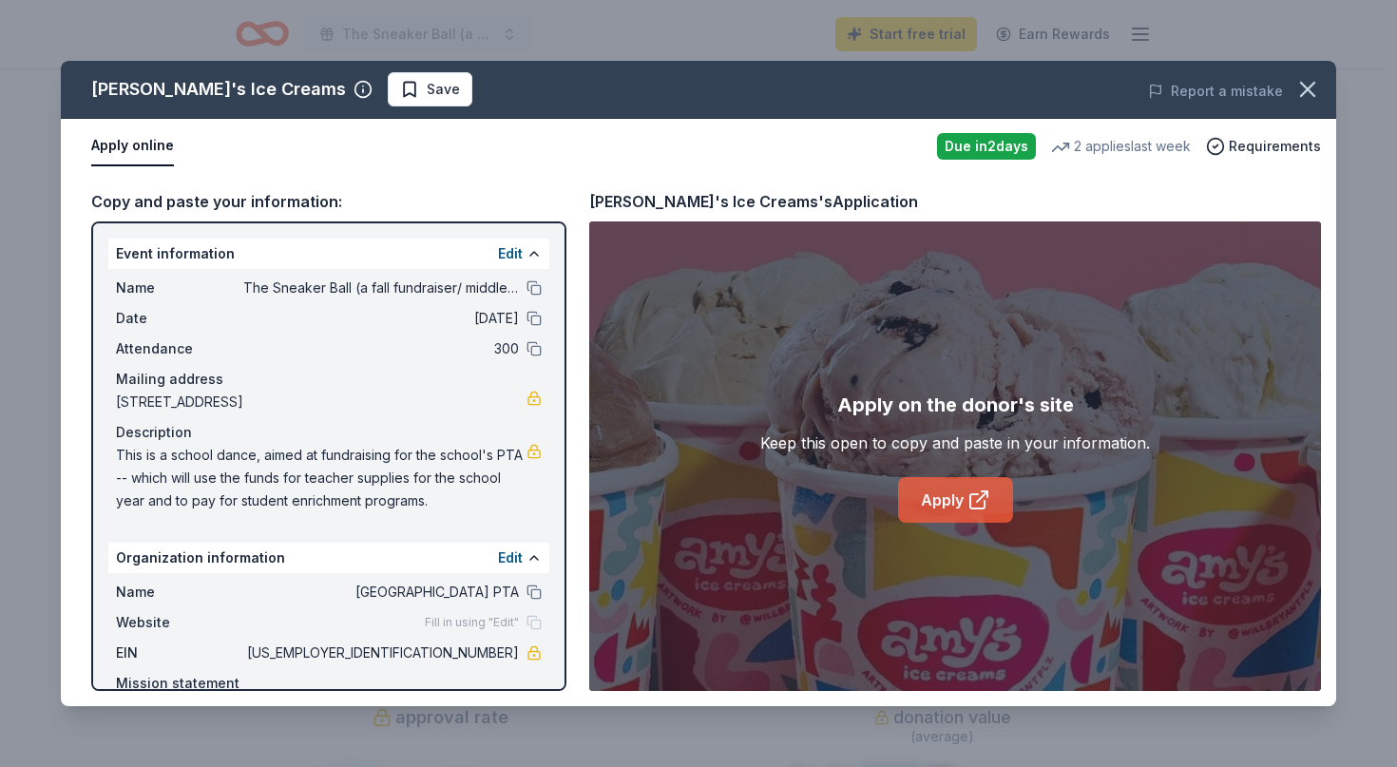
click at [957, 506] on link "Apply" at bounding box center [955, 500] width 115 height 46
